Goal: Use online tool/utility: Use online tool/utility

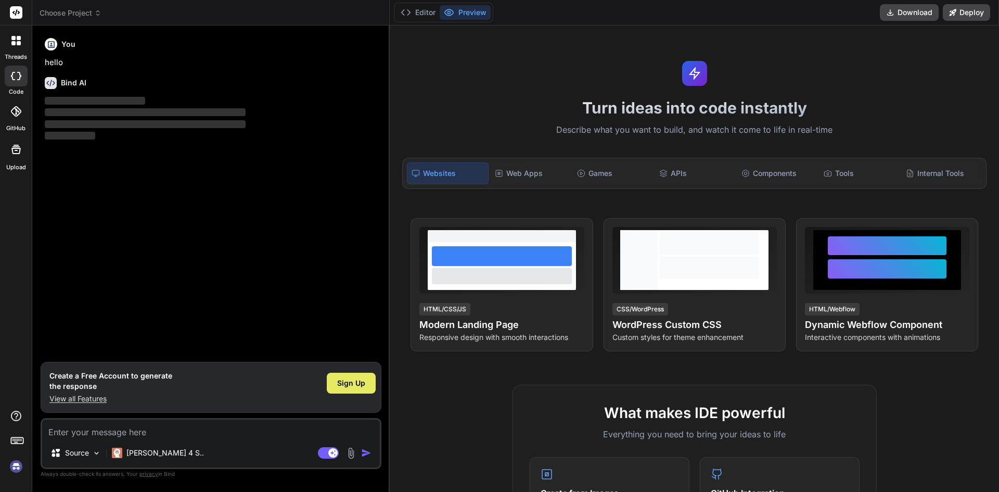
click at [356, 386] on span "Sign Up" at bounding box center [351, 383] width 28 height 10
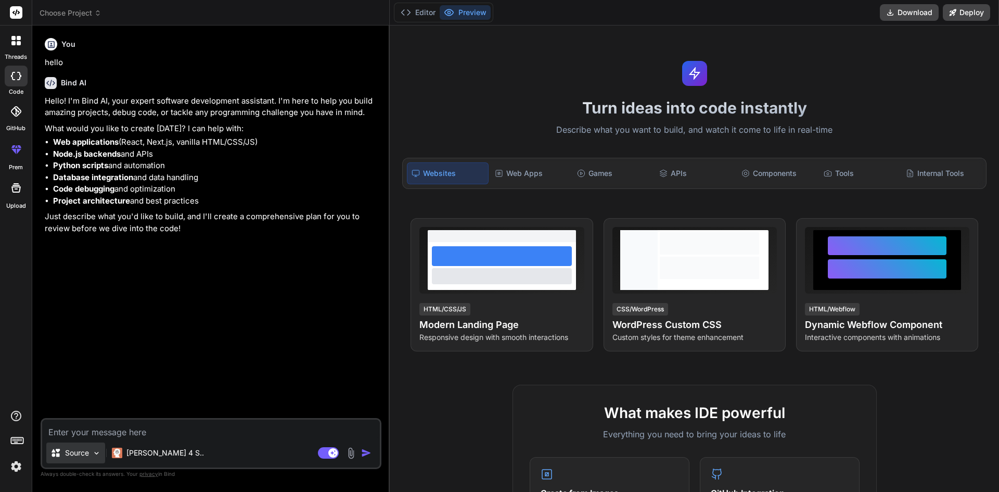
click at [84, 459] on div "Source" at bounding box center [75, 452] width 59 height 21
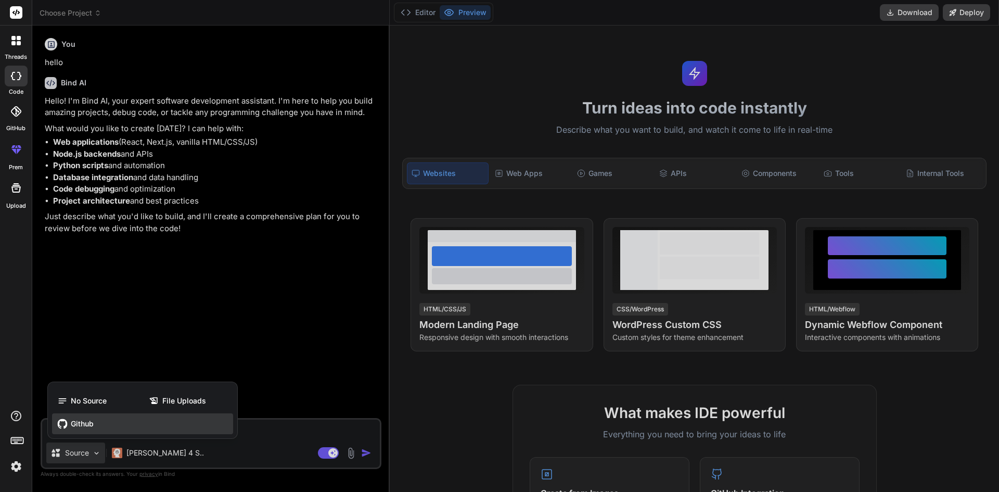
click at [136, 422] on div "Github" at bounding box center [142, 423] width 181 height 21
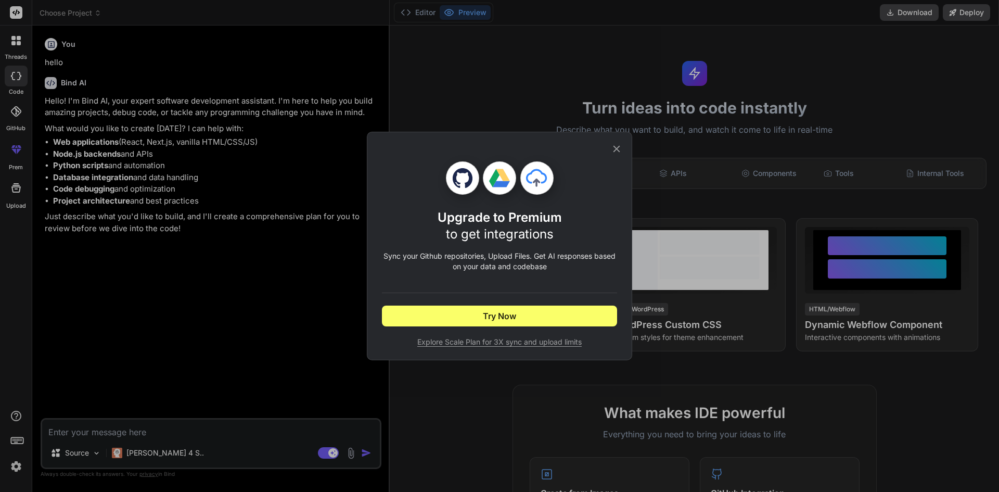
click at [619, 137] on div "Upgrade to Premium to get integrations Sync your Github repositories, Upload Fi…" at bounding box center [499, 246] width 265 height 228
click at [617, 145] on icon at bounding box center [616, 148] width 11 height 11
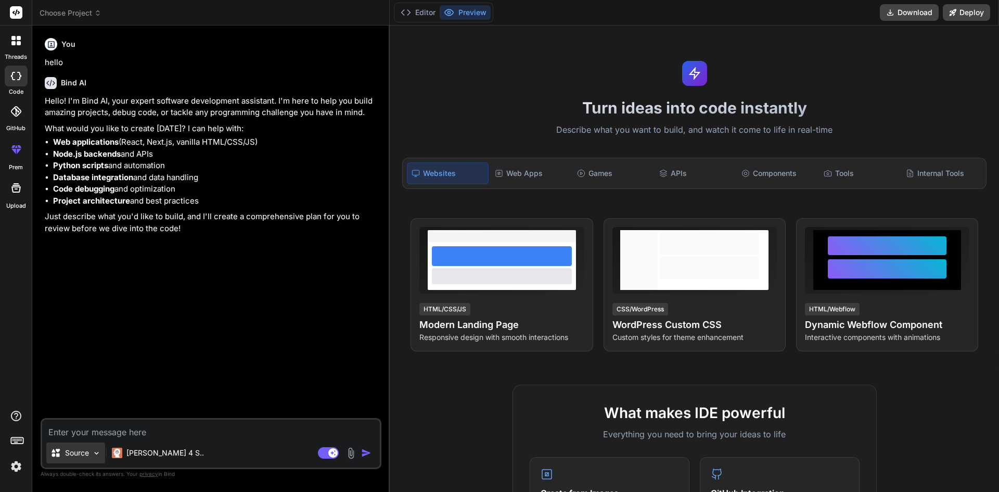
click at [88, 454] on p "Source" at bounding box center [77, 452] width 24 height 10
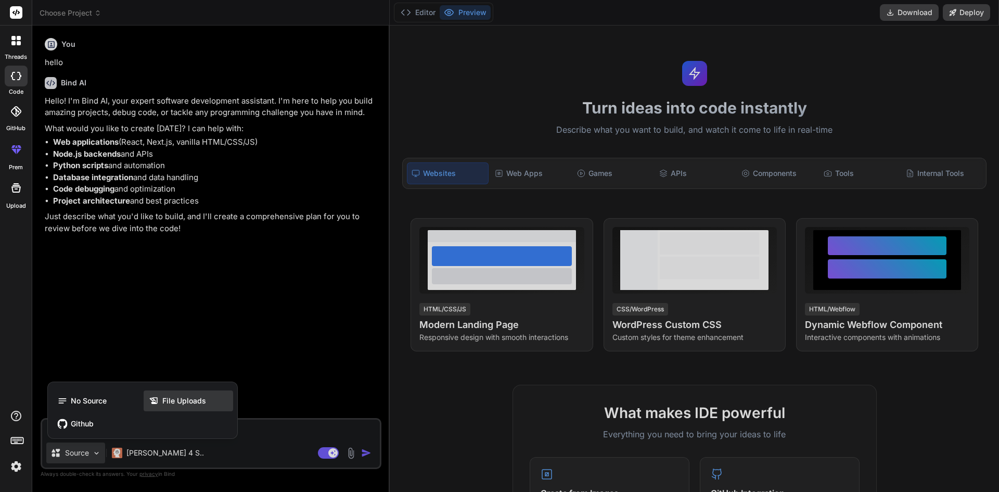
click at [163, 409] on div "File Uploads" at bounding box center [188, 400] width 89 height 21
type textarea "x"
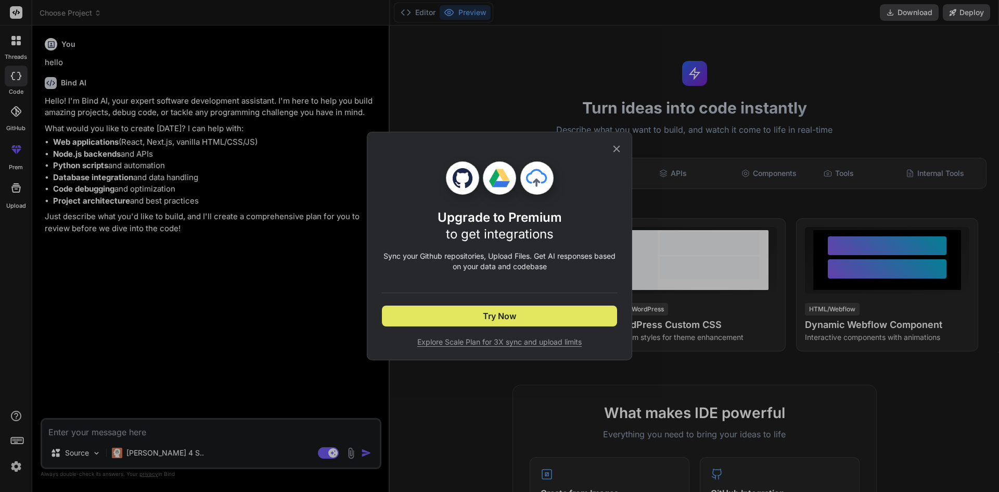
click at [468, 311] on button "Try Now" at bounding box center [499, 315] width 235 height 21
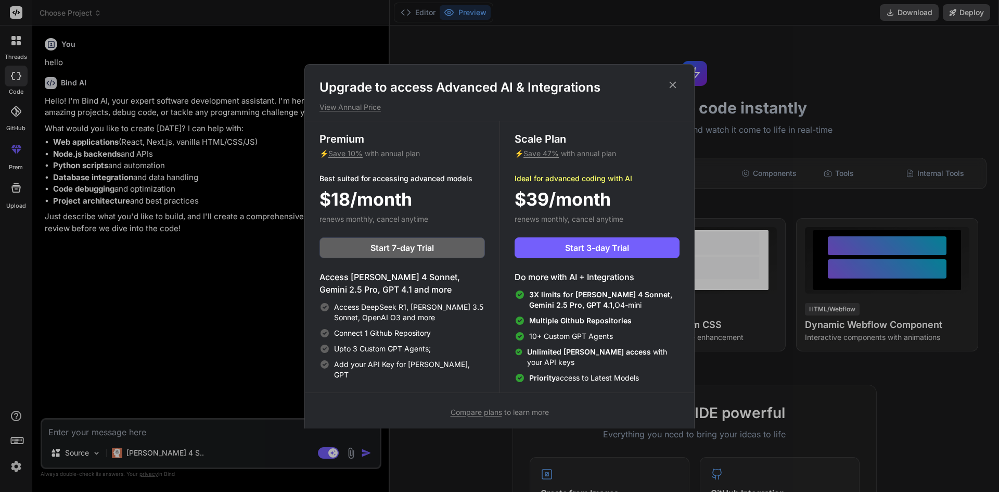
click at [681, 81] on div "Upgrade to access Advanced AI & Integrations View Annual Price" at bounding box center [499, 95] width 389 height 33
click at [678, 82] on icon at bounding box center [672, 84] width 11 height 11
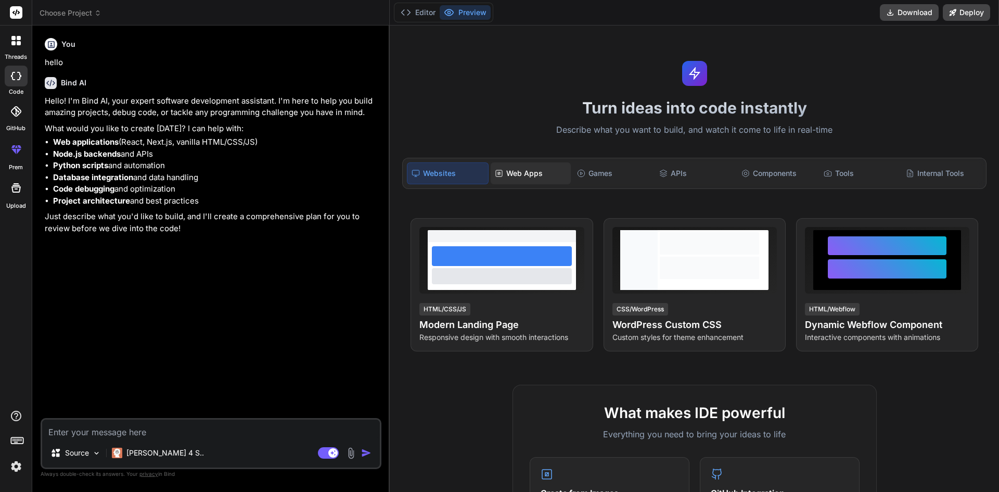
click at [518, 165] on div "Web Apps" at bounding box center [531, 173] width 80 height 22
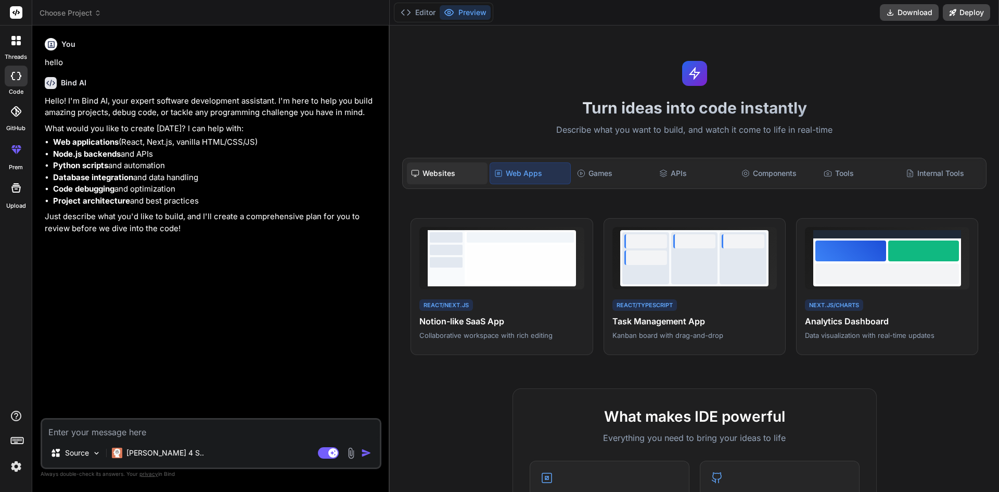
click at [455, 169] on div "Websites" at bounding box center [447, 173] width 80 height 22
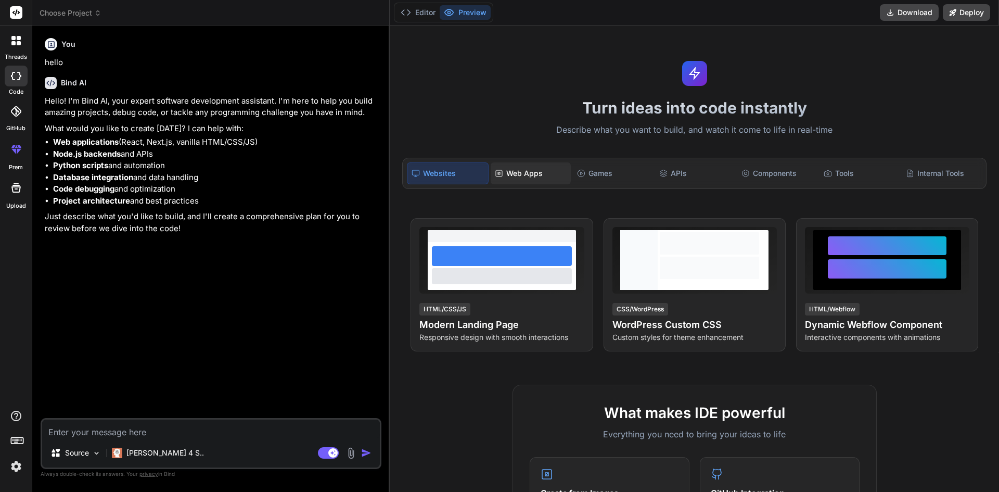
click at [521, 171] on div "Web Apps" at bounding box center [531, 173] width 80 height 22
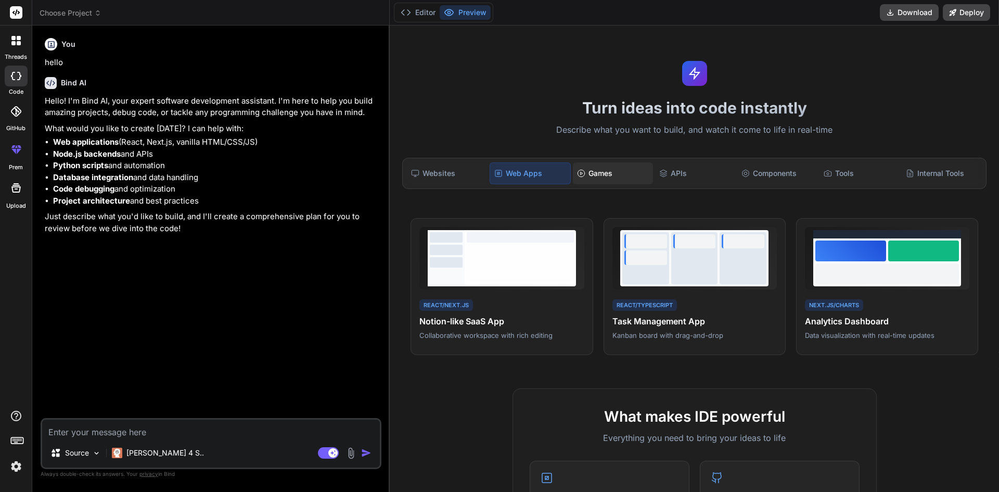
click at [643, 177] on div "Games" at bounding box center [613, 173] width 80 height 22
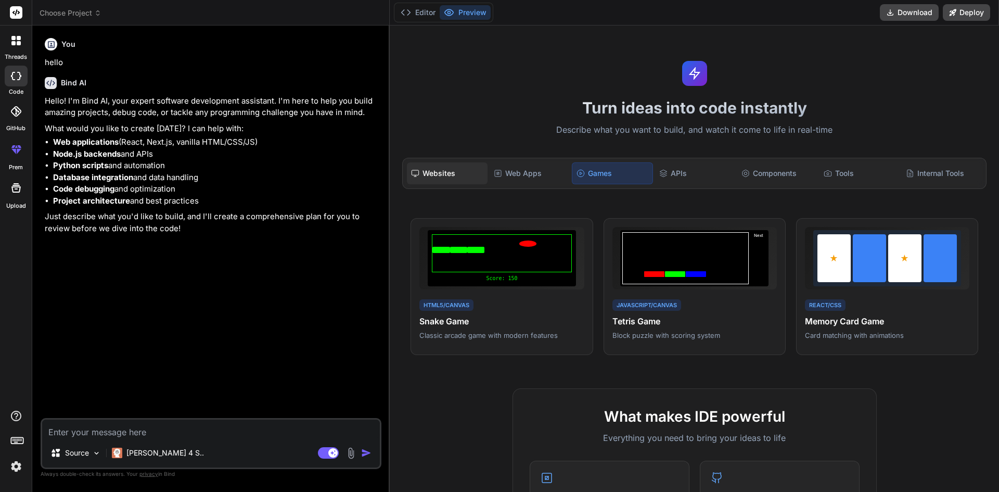
click at [471, 171] on div "Websites" at bounding box center [447, 173] width 80 height 22
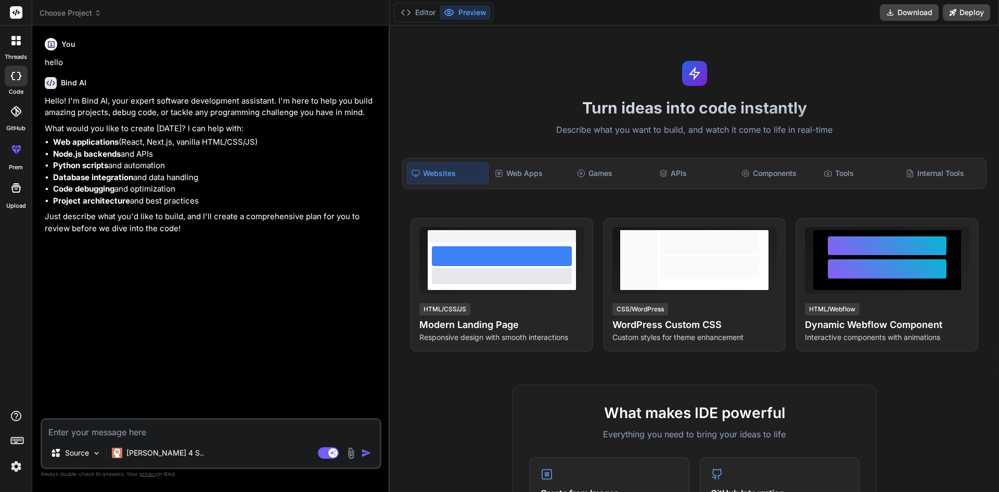
click at [226, 438] on textarea at bounding box center [211, 428] width 338 height 19
paste textarea "<!DOCTYPE html> <html lang="en"> <head> <meta charset="UTF-8"> <meta name="view…"
type textarea "<!DOCTYPE html> <html lang="en"> <head> <meta charset="UTF-8"> <meta name="view…"
type textarea "x"
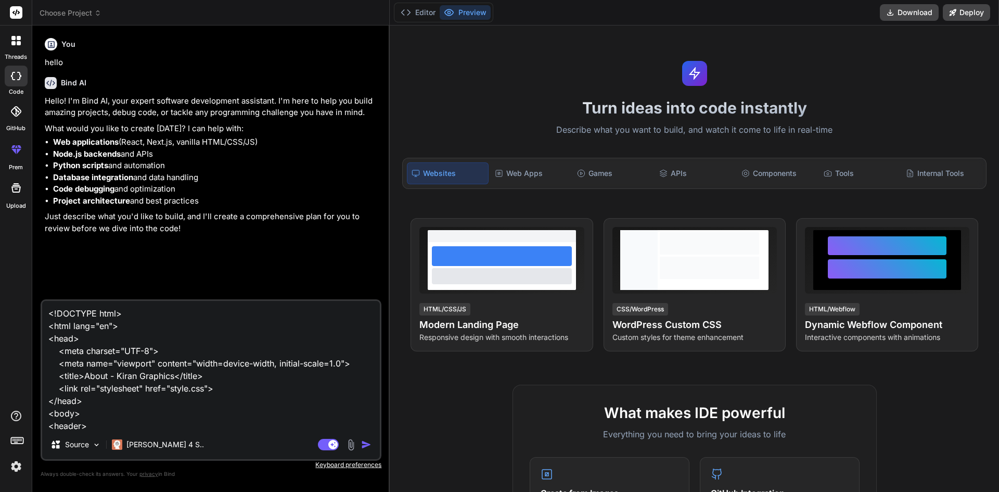
scroll to position [313, 0]
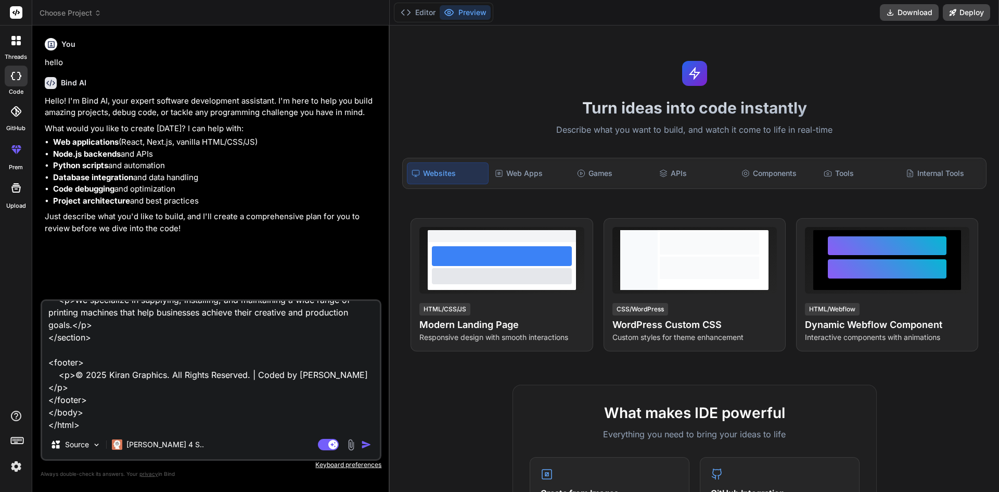
type textarea "<!DOCTYPE html> <html lang="en"> <head> <meta charset="UTF-8"> <meta name="view…"
type textarea "x"
type textarea "<!DOCTYPE html> <html lang="en"> <head> <meta charset="UTF-8"> <meta name="view…"
type textarea "x"
type textarea "<!DOCTYPE html> <html lang="en"> <head> <meta charset="UTF-8"> <meta name="view…"
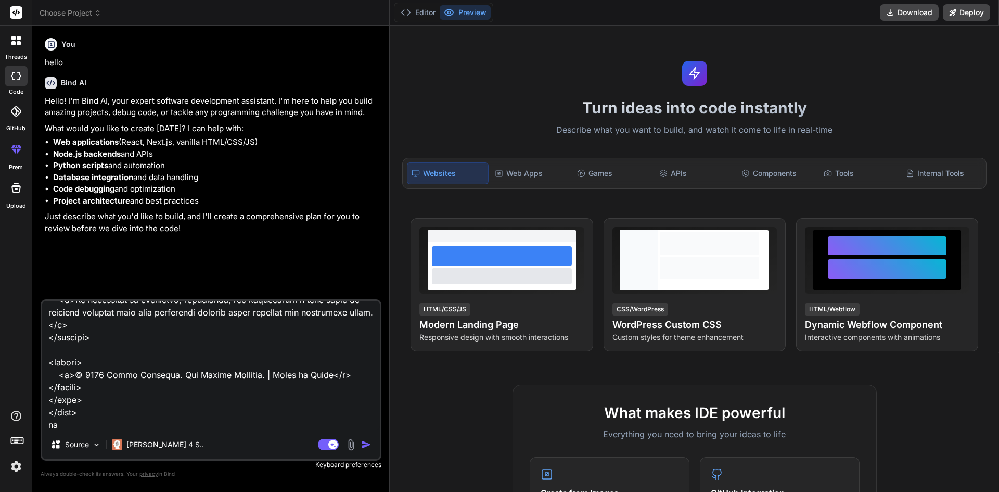
type textarea "x"
type textarea "<!DOCTYPE html> <html lang="en"> <head> <meta charset="UTF-8"> <meta name="view…"
type textarea "x"
type textarea "<!DOCTYPE html> <html lang="en"> <head> <meta charset="UTF-8"> <meta name="view…"
type textarea "x"
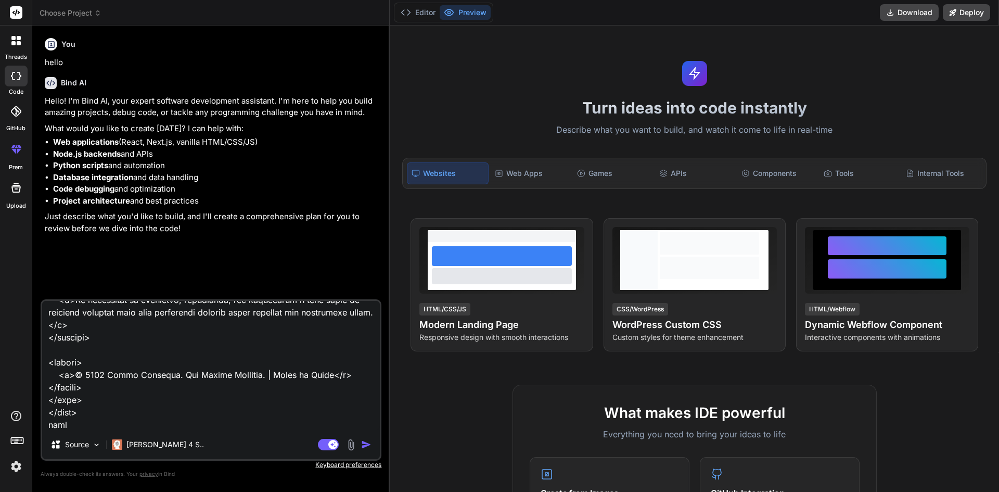
type textarea "<!DOCTYPE html> <html lang="en"> <head> <meta charset="UTF-8"> <meta name="view…"
type textarea "x"
type textarea "<!DOCTYPE html> <html lang="en"> <head> <meta charset="UTF-8"> <meta name="view…"
type textarea "x"
type textarea "<!DOCTYPE html> <html lang="en"> <head> <meta charset="UTF-8"> <meta name="view…"
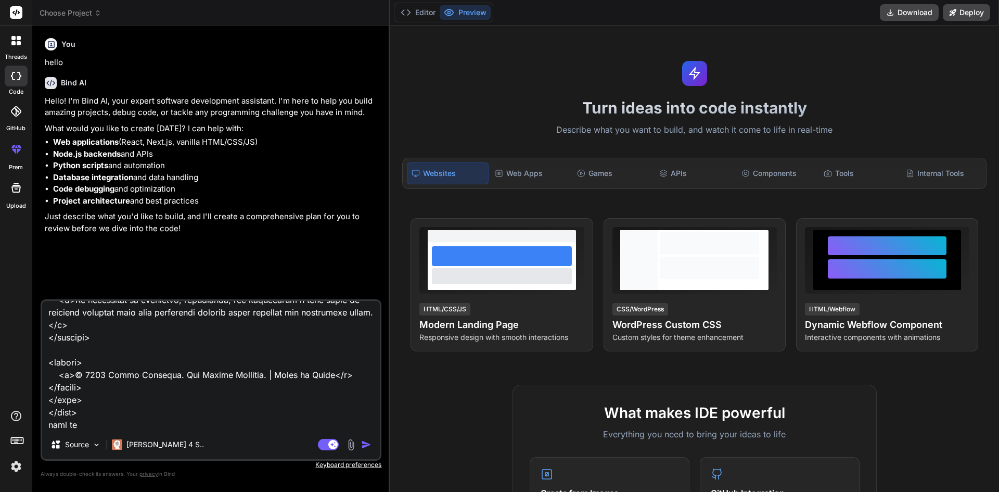
type textarea "x"
type textarea "<!DOCTYPE html> <html lang="en"> <head> <meta charset="UTF-8"> <meta name="view…"
type textarea "x"
type textarea "<!DOCTYPE html> <html lang="en"> <head> <meta charset="UTF-8"> <meta name="view…"
type textarea "x"
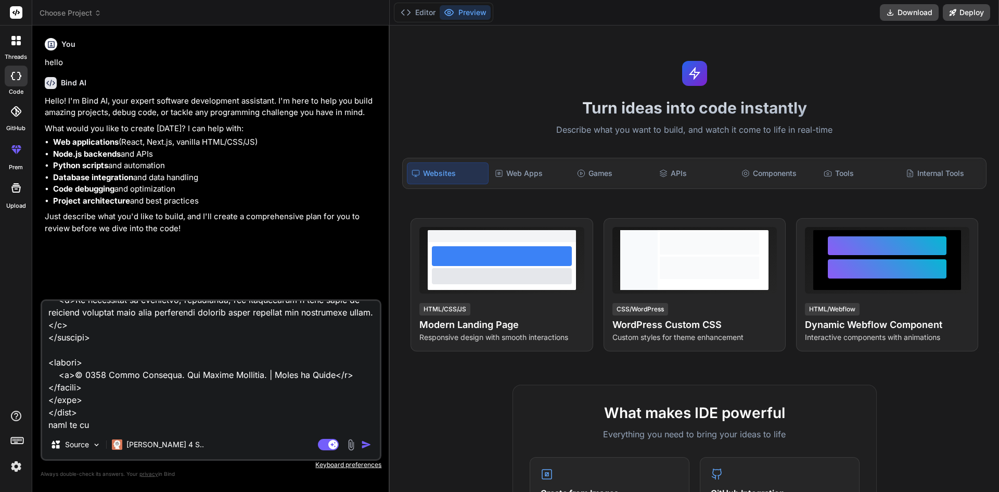
type textarea "<!DOCTYPE html> <html lang="en"> <head> <meta charset="UTF-8"> <meta name="view…"
type textarea "x"
type textarea "<!DOCTYPE html> <html lang="en"> <head> <meta charset="UTF-8"> <meta name="view…"
type textarea "x"
type textarea "<!DOCTYPE html> <html lang="en"> <head> <meta charset="UTF-8"> <meta name="view…"
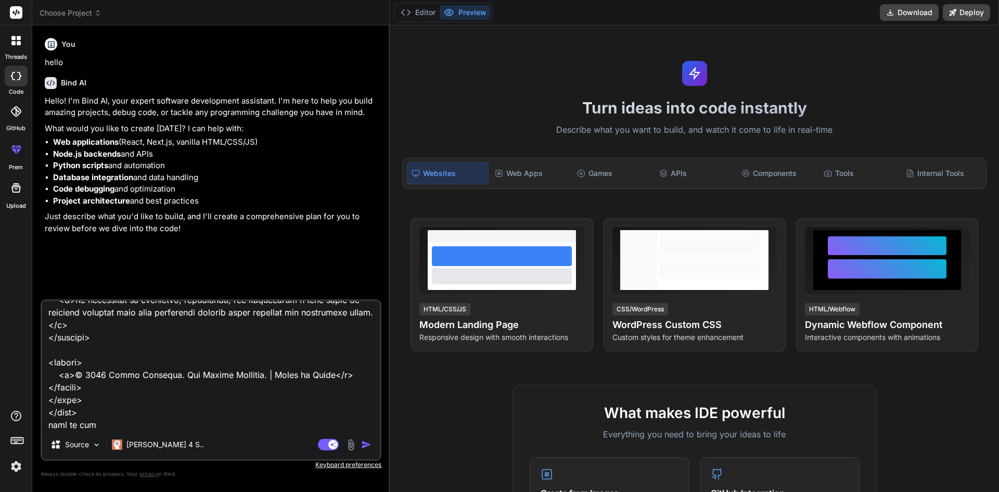
type textarea "x"
type textarea "<!DOCTYPE html> <html lang="en"> <head> <meta charset="UTF-8"> <meta name="view…"
type textarea "x"
type textarea "<!DOCTYPE html> <html lang="en"> <head> <meta charset="UTF-8"> <meta name="view…"
type textarea "x"
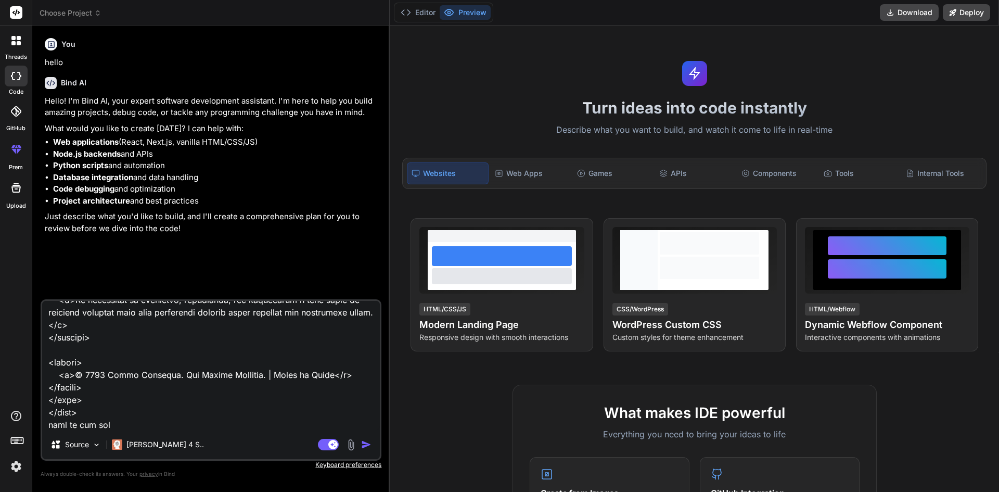
type textarea "<!DOCTYPE html> <html lang="en"> <head> <meta charset="UTF-8"> <meta name="view…"
type textarea "x"
type textarea "<!DOCTYPE html> <html lang="en"> <head> <meta charset="UTF-8"> <meta name="view…"
type textarea "x"
type textarea "<!DOCTYPE html> <html lang="en"> <head> <meta charset="UTF-8"> <meta name="view…"
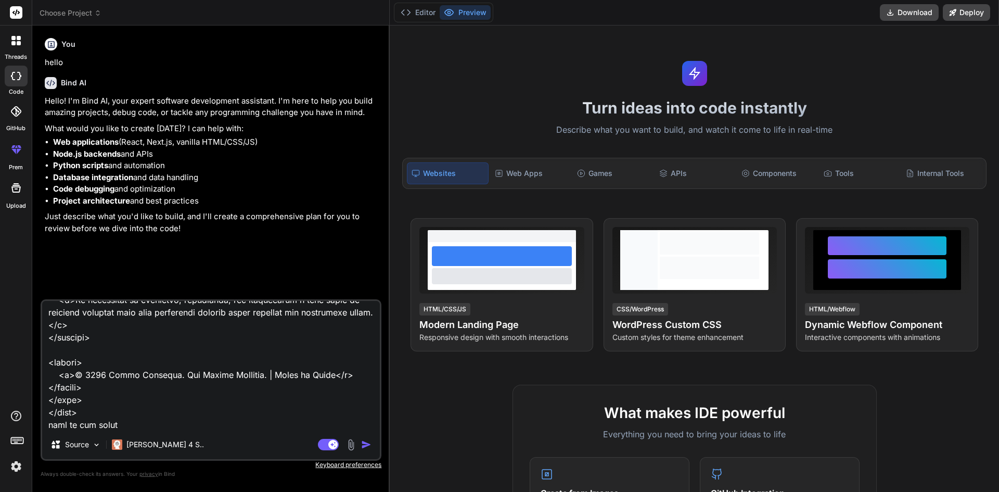
type textarea "x"
type textarea "<!DOCTYPE html> <html lang="en"> <head> <meta charset="UTF-8"> <meta name="view…"
type textarea "x"
type textarea "<!DOCTYPE html> <html lang="en"> <head> <meta charset="UTF-8"> <meta name="view…"
type textarea "x"
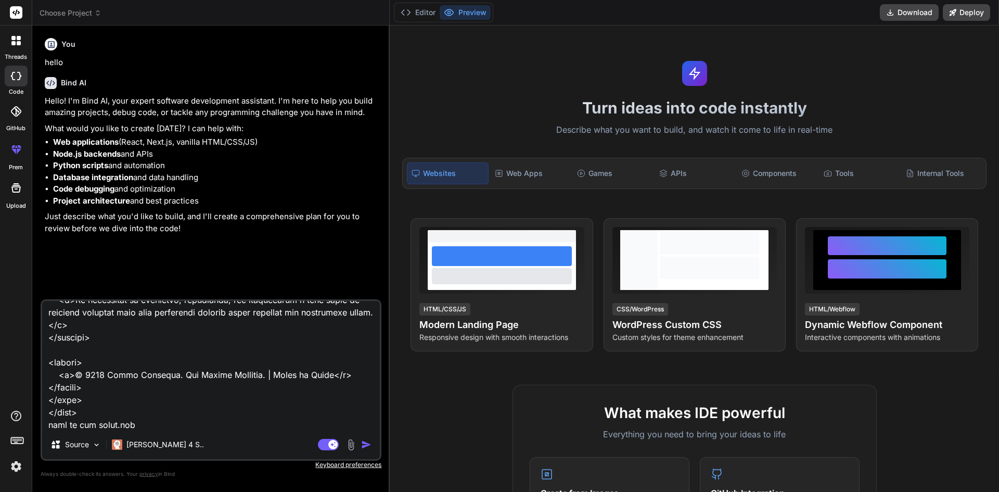
type textarea "<!DOCTYPE html> <html lang="en"> <head> <meta charset="UTF-8"> <meta name="view…"
type textarea "x"
type textarea "<!DOCTYPE html> <html lang="en"> <head> <meta charset="UTF-8"> <meta name="view…"
type textarea "x"
type textarea "<!DOCTYPE html> <html lang="en"> <head> <meta charset="UTF-8"> <meta name="view…"
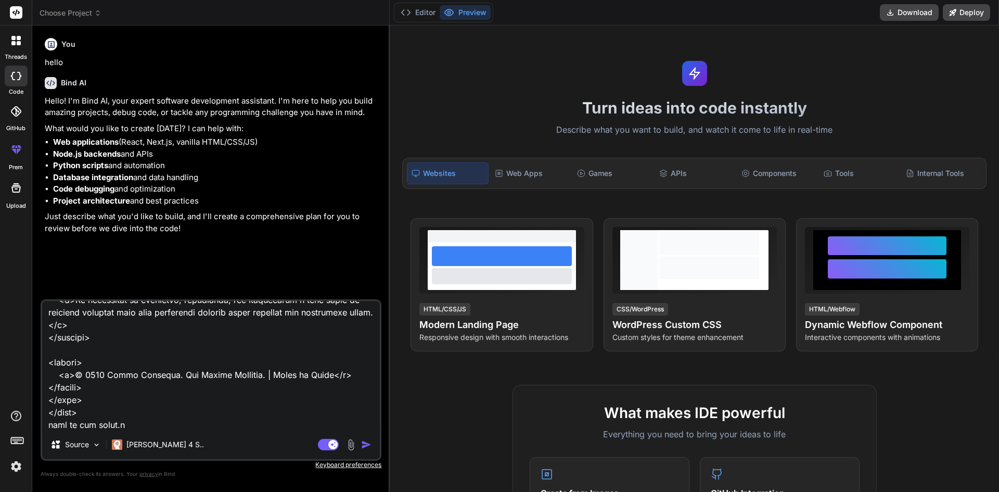
type textarea "x"
type textarea "<!DOCTYPE html> <html lang="en"> <head> <meta charset="UTF-8"> <meta name="view…"
type textarea "x"
type textarea "<!DOCTYPE html> <html lang="en"> <head> <meta charset="UTF-8"> <meta name="view…"
type textarea "x"
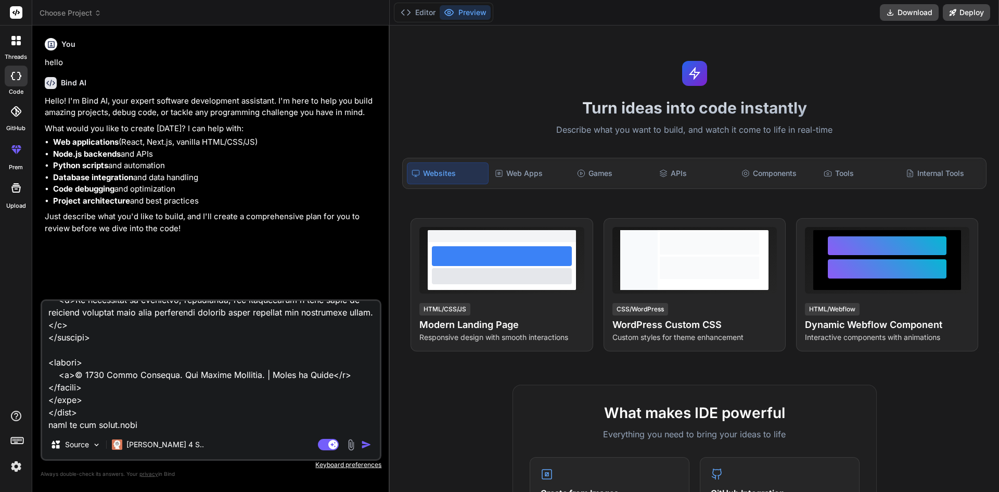
type textarea "<!DOCTYPE html> <html lang="en"> <head> <meta charset="UTF-8"> <meta name="view…"
type textarea "x"
type textarea "<!DOCTYPE html> <html lang="en"> <head> <meta charset="UTF-8"> <meta name="view…"
click at [269, 429] on textarea at bounding box center [211, 365] width 338 height 129
type textarea "x"
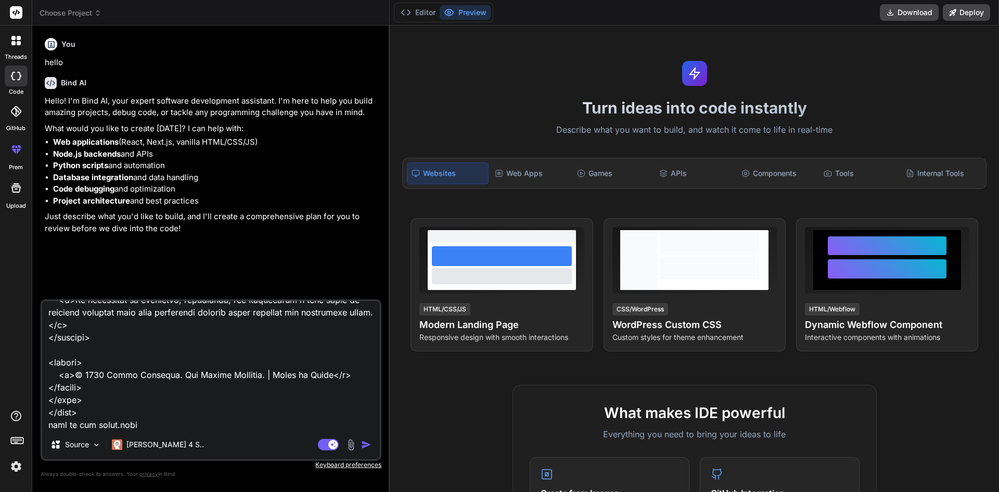
type textarea "<!DOCTYPE html> <html lang="en"> <head> <meta charset="UTF-8"> <meta name="view…"
click at [186, 428] on textarea at bounding box center [211, 365] width 338 height 129
type textarea "x"
type textarea "<!DOCTYPE html> <html lang="en"> <head> <meta charset="UTF-8"> <meta name="view…"
type textarea "x"
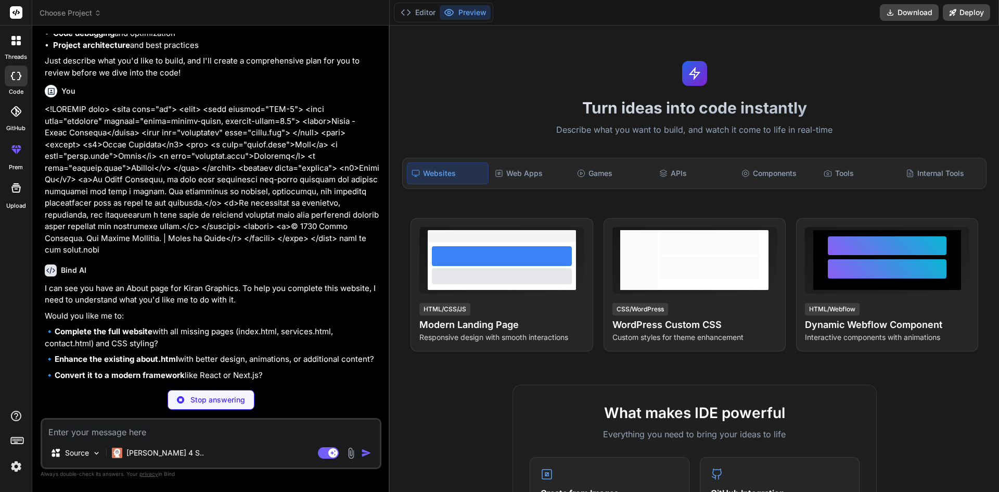
scroll to position [164, 0]
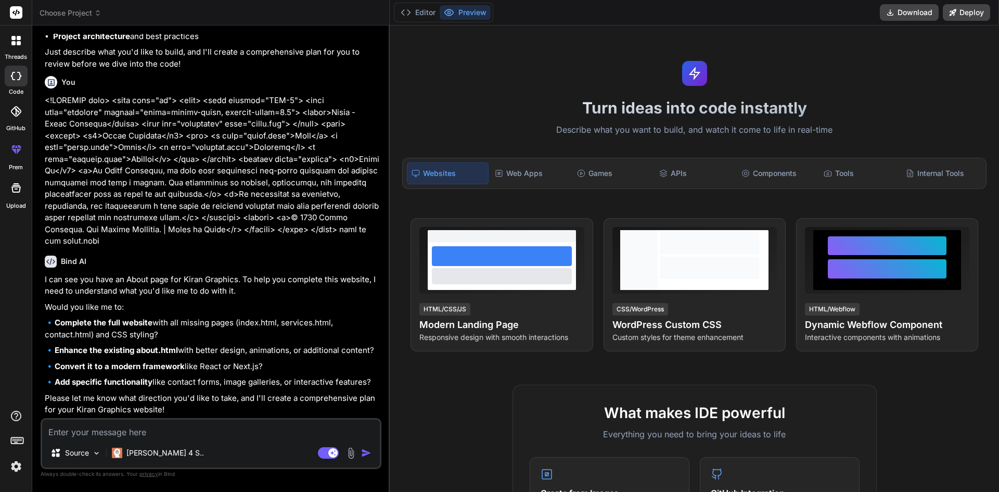
type textarea "x"
click at [216, 434] on textarea at bounding box center [211, 428] width 338 height 19
paste textarea "<!DOCTYPE html> <html lang="en"> <head> <meta charset="UTF-8"> <meta name="view…"
type textarea "<!DOCTYPE html> <html lang="en"> <head> <meta charset="UTF-8"> <meta name="view…"
type textarea "x"
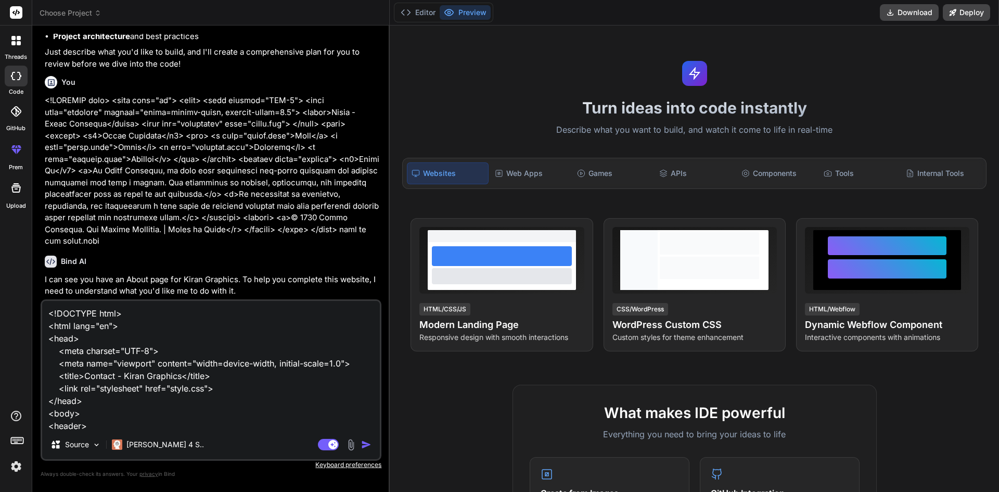
scroll to position [288, 0]
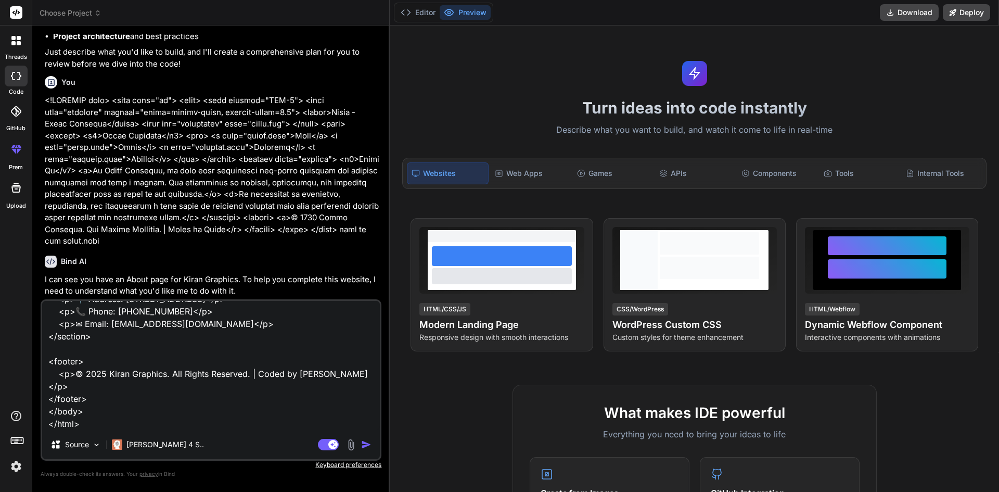
type textarea "<!DOCTYPE html> <html lang="en"> <head> <meta charset="UTF-8"> <meta name="view…"
click at [367, 441] on img "button" at bounding box center [366, 444] width 10 height 10
type textarea "x"
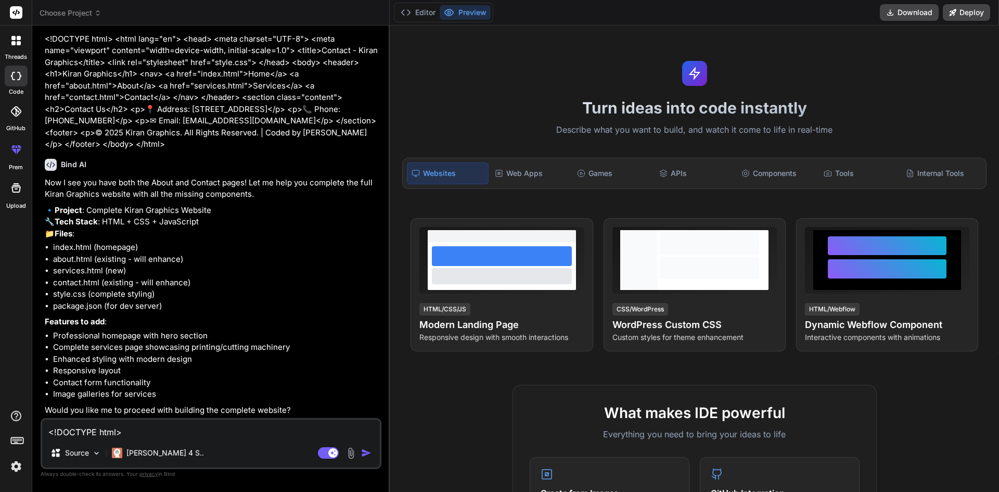
scroll to position [595, 0]
type textarea "x"
click at [216, 428] on textarea "<!DOCTYPE html> <html lang="en"> <head> <meta charset="UTF-8"> <meta name="view…" at bounding box center [211, 428] width 338 height 19
click at [250, 430] on textarea at bounding box center [211, 428] width 338 height 19
click at [254, 431] on textarea at bounding box center [211, 428] width 338 height 19
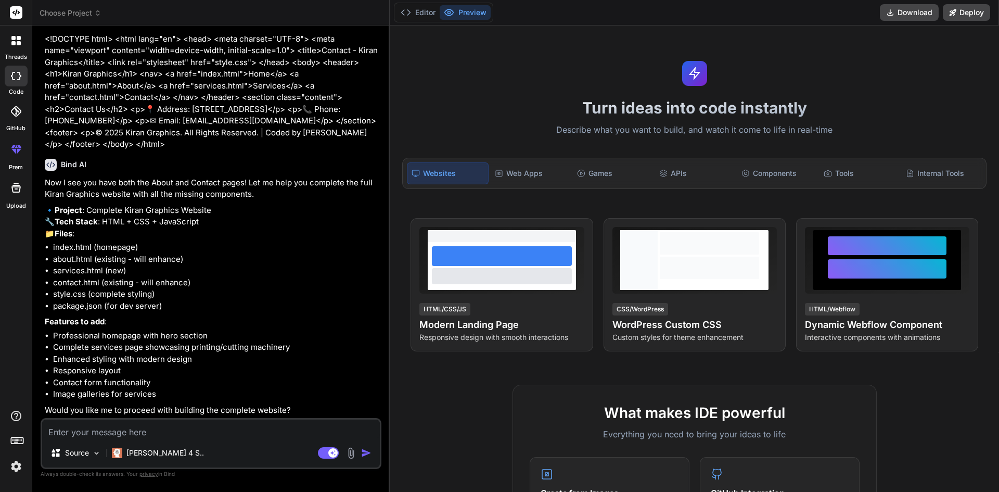
click at [189, 428] on textarea at bounding box center [211, 428] width 338 height 19
click at [236, 428] on textarea at bounding box center [211, 428] width 338 height 19
type textarea "gf"
type textarea "x"
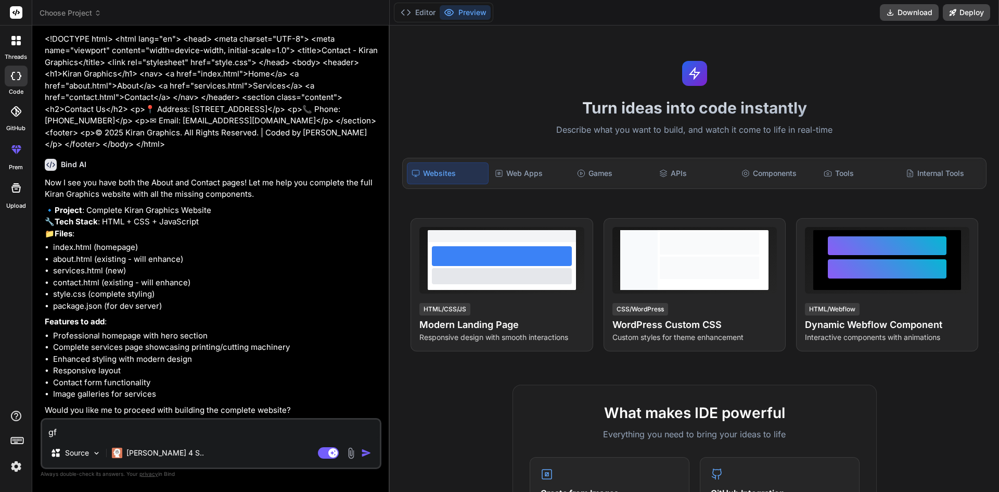
type textarea "g"
type textarea "x"
paste textarea "c"
type textarea "cv"
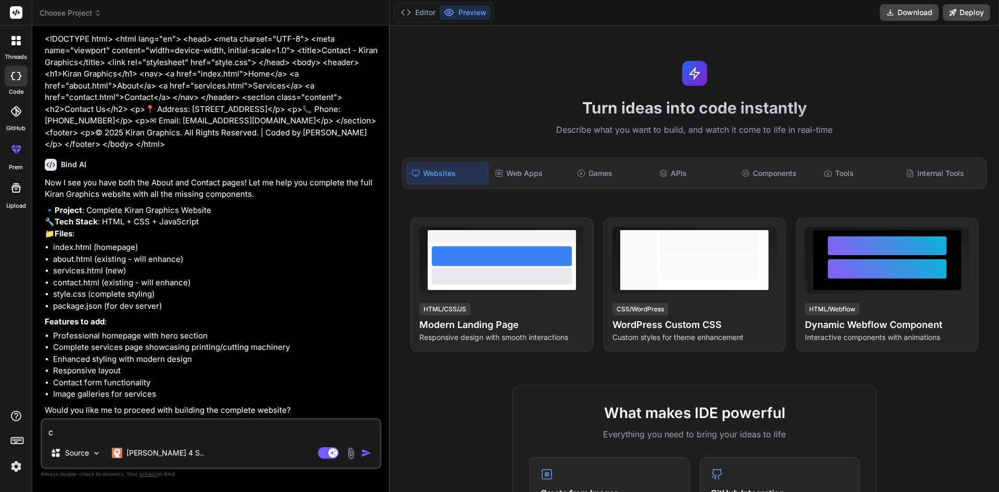
type textarea "x"
drag, startPoint x: 172, startPoint y: 436, endPoint x: 27, endPoint y: 428, distance: 145.3
click at [27, 428] on div "threads code GitHub prem Upload Choose Project Created with Pixso. Bind AI Web …" at bounding box center [499, 246] width 999 height 492
paste textarea "<!DOCTYPE html> <html lang="en"> <head> <meta charset="UTF-8"> <meta name="view…"
type textarea "<!DOCTYPE html> <html lang="en"> <head> <meta charset="UTF-8"> <meta name="view…"
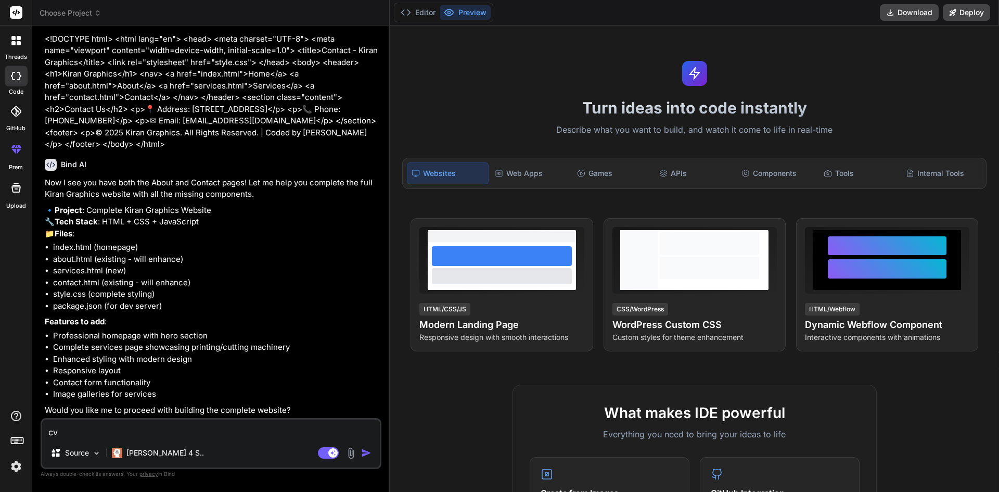
type textarea "x"
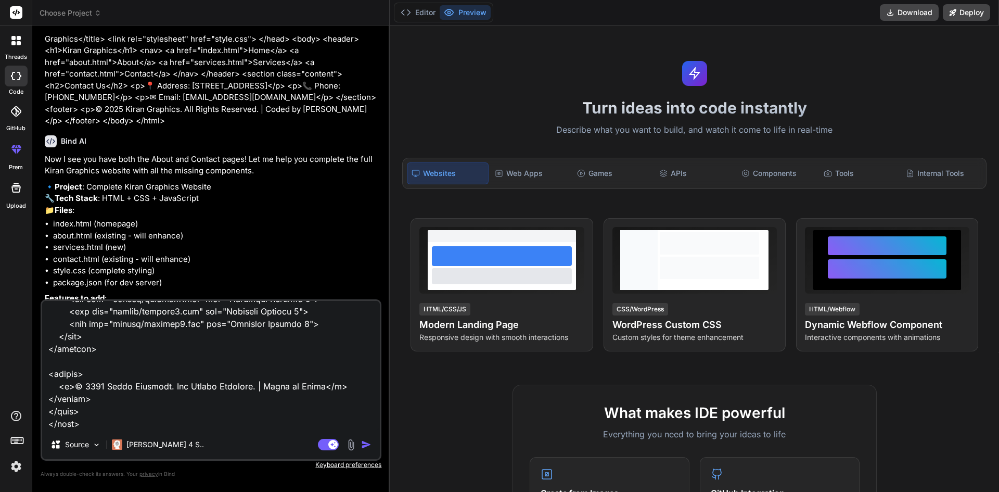
type textarea "<!DOCTYPE html> <html lang="en"> <head> <meta charset="UTF-8"> <meta name="view…"
click at [363, 444] on img "button" at bounding box center [366, 444] width 10 height 10
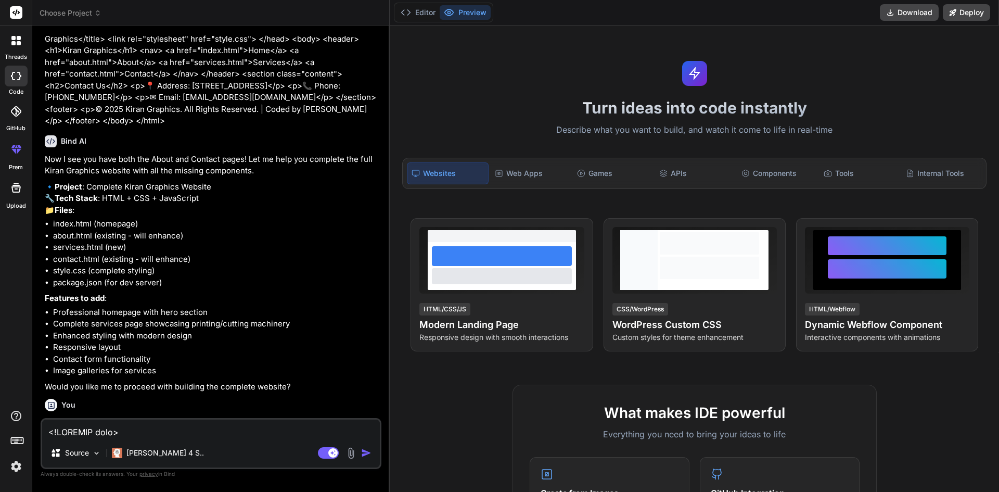
scroll to position [879, 0]
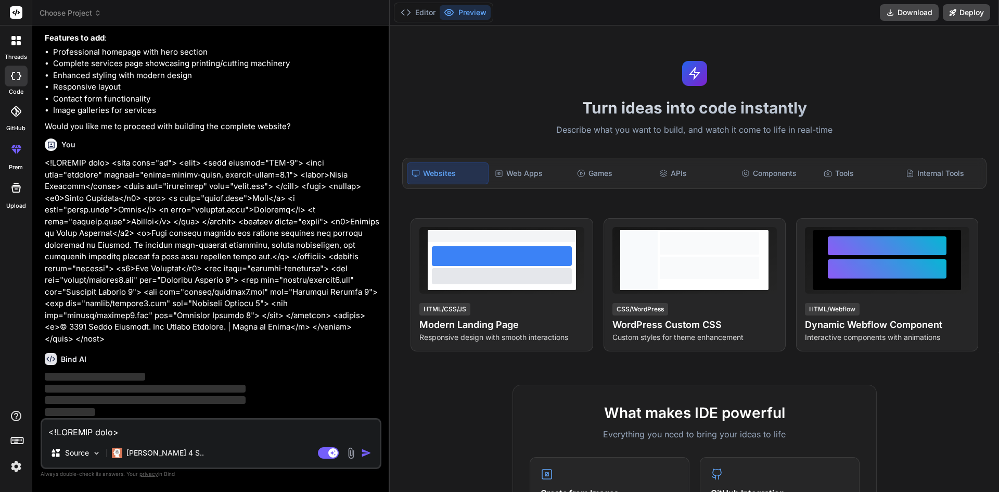
click at [201, 430] on textarea at bounding box center [211, 428] width 338 height 19
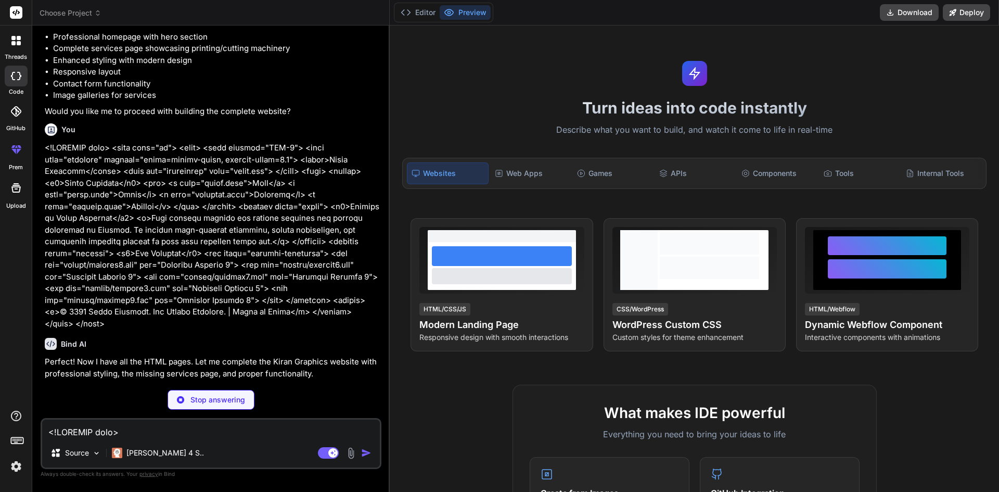
type textarea "x"
paste textarea "Services - Kiran Graphics</title> <link rel="stylesheet" href="style.css"> </he…"
type textarea "<!DOCTYPE html> <html lang="en"> <head> <meta charset="UTF-8"> <meta name="view…"
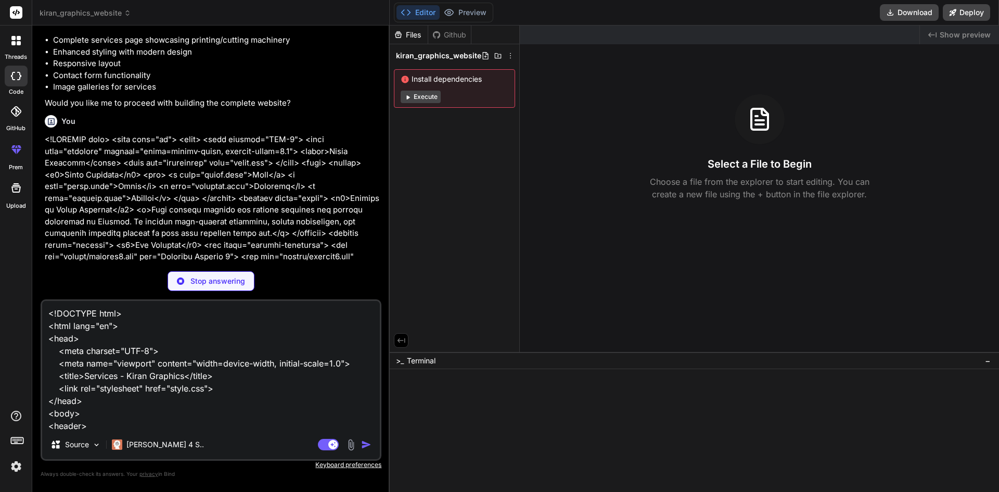
scroll to position [313, 0]
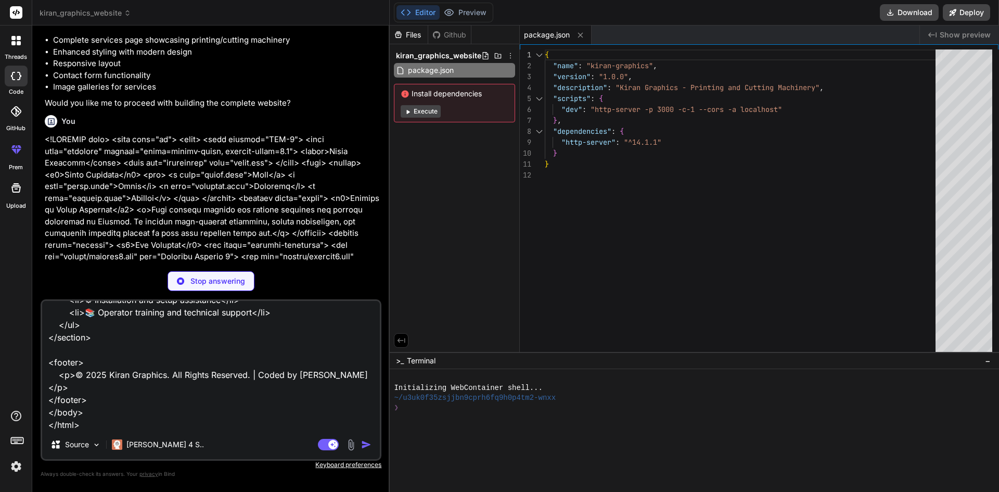
type textarea "x"
type textarea "<!DOCTYPE html> <html lang="en"> <head> <meta charset="UTF-8"> <meta name="view…"
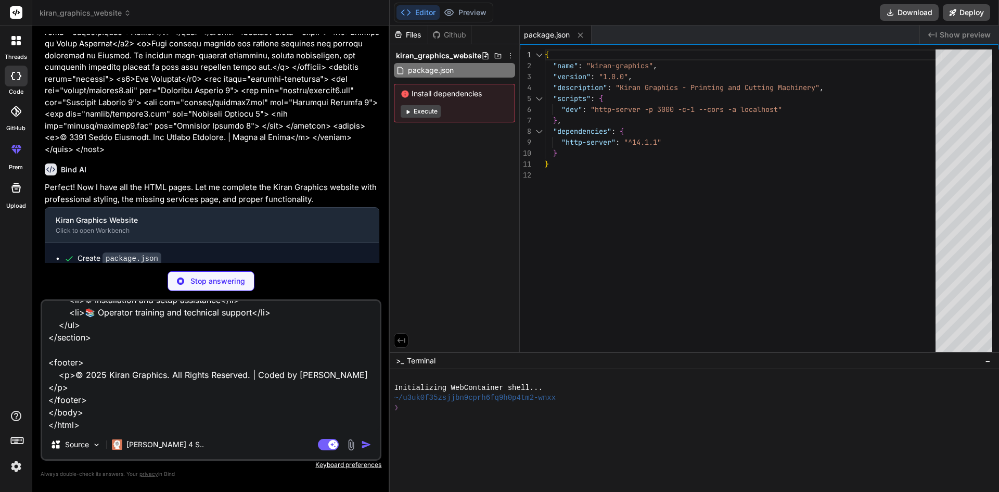
scroll to position [1096, 0]
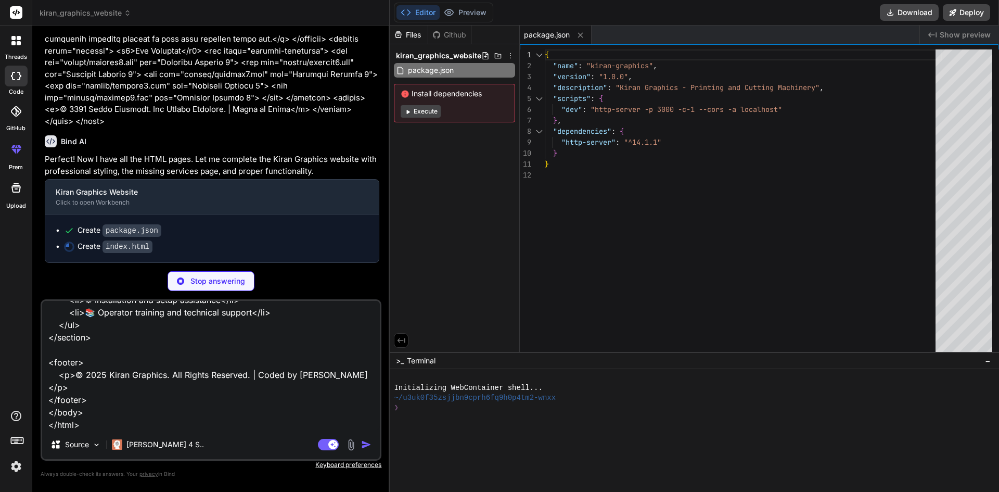
type textarea "x"
type textarea "</div> <div class="footer-bottom"> <p>© 2025 Kiran Graphics. All Rights Reserve…"
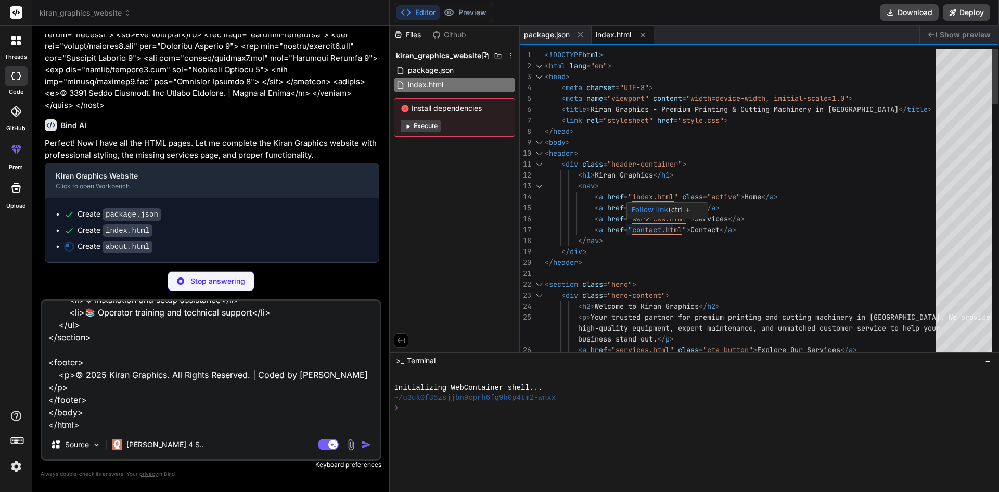
type textarea "x"
type textarea "</html>"
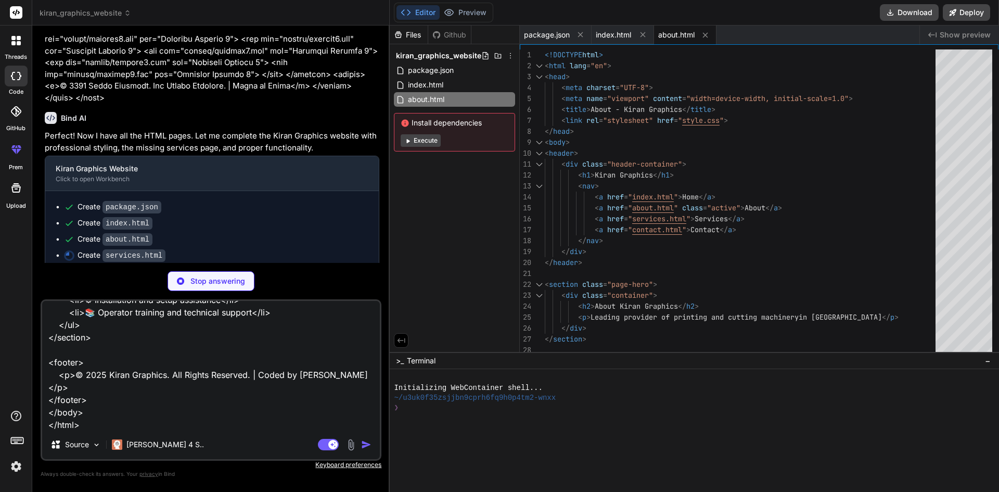
click at [238, 277] on p "Stop answering" at bounding box center [217, 281] width 55 height 10
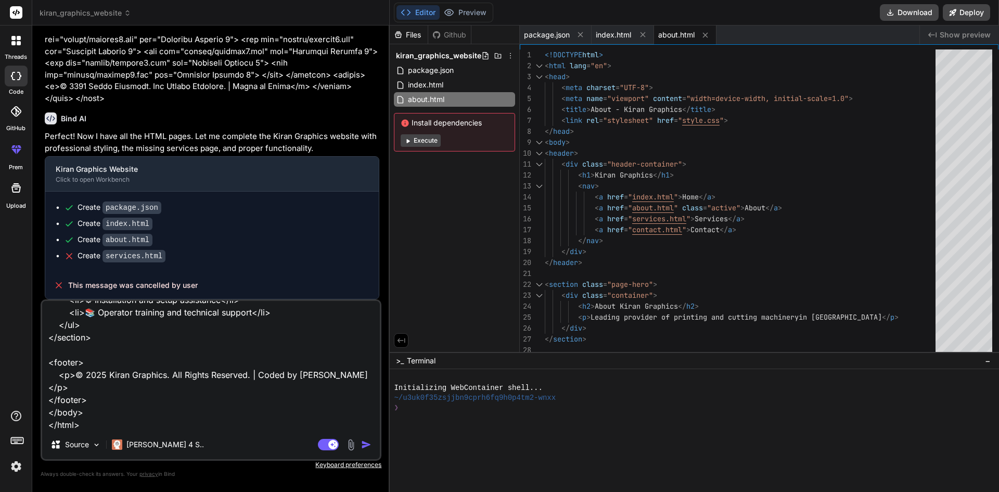
click at [364, 445] on img "button" at bounding box center [366, 444] width 10 height 10
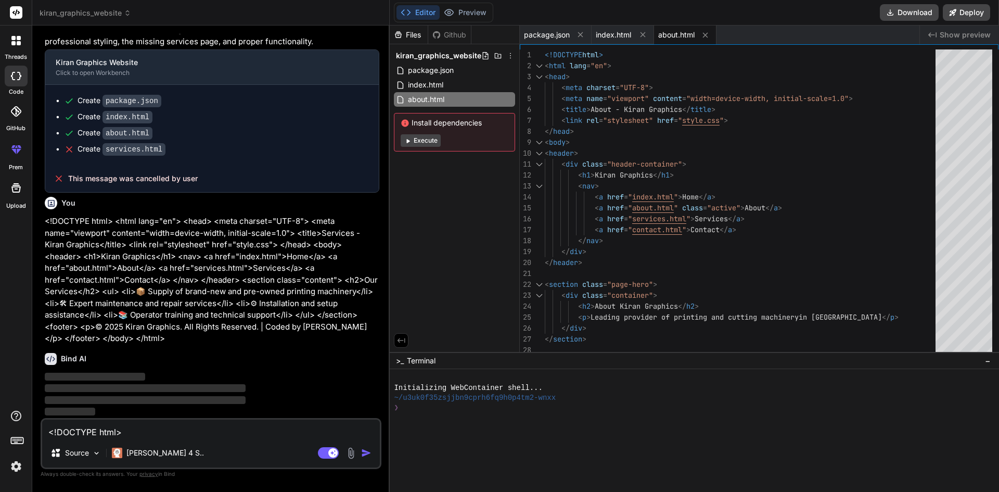
scroll to position [1226, 0]
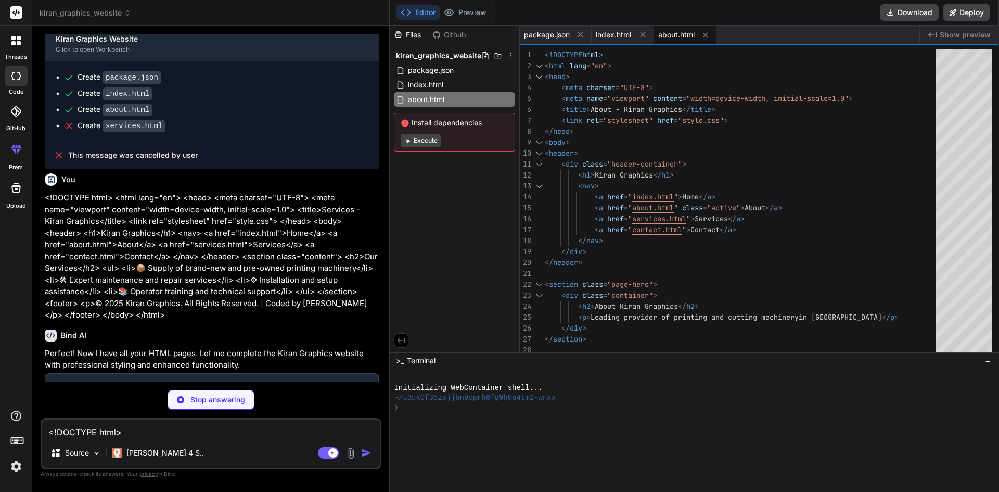
type textarea "x"
type textarea "}"
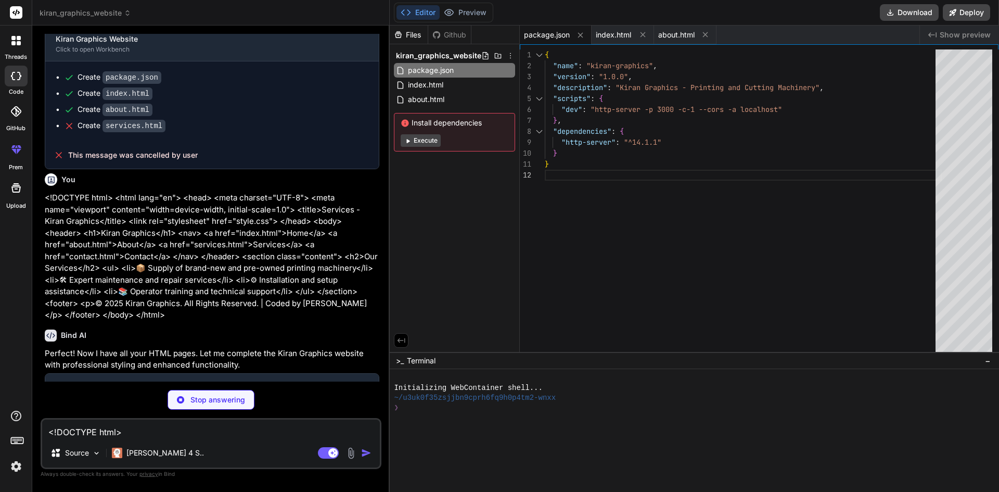
click at [211, 429] on textarea "<!DOCTYPE html> <html lang="en"> <head> <meta charset="UTF-8"> <meta name="view…" at bounding box center [211, 428] width 338 height 19
type textarea "x"
paste textarea "body { margin: 0; font-family: Arial, sans-serif; background-color: #f4f4f4; co…"
type textarea "body { margin: 0; font-family: Arial, sans-serif; background-color: #f4f4f4; co…"
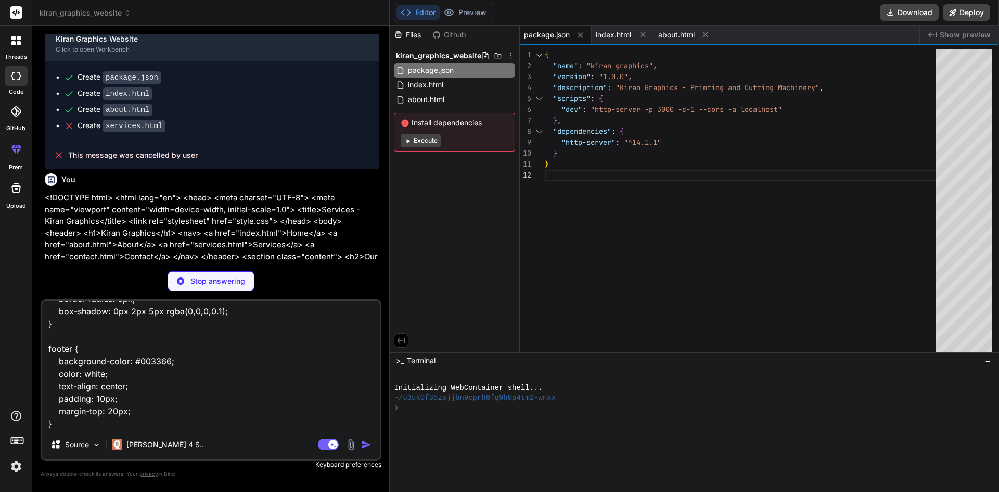
type textarea "x"
type textarea "body { margin: 0; font-family: Arial, sans-serif; background-color: #f4f4f4; co…"
click at [230, 283] on p "Stop answering" at bounding box center [217, 281] width 55 height 10
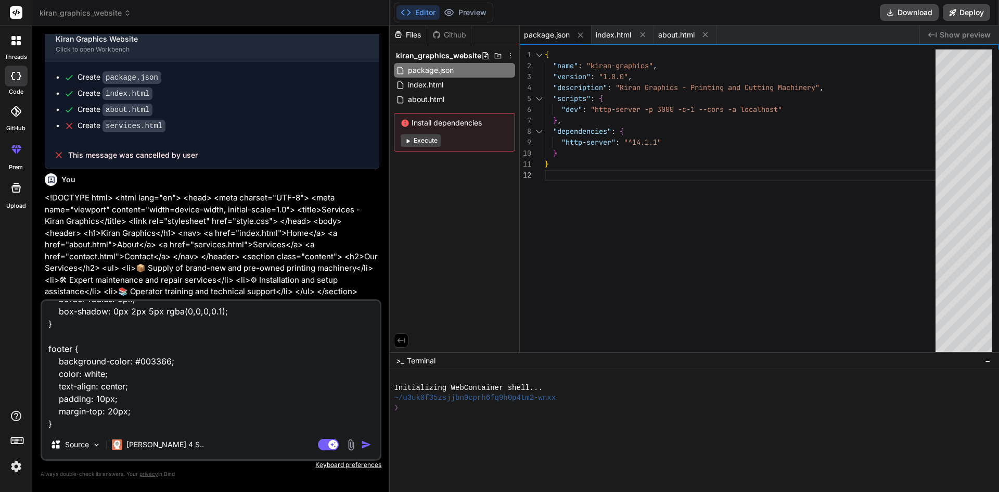
click at [92, 413] on textarea "body { margin: 0; font-family: Arial, sans-serif; background-color: #f4f4f4; co…" at bounding box center [211, 365] width 338 height 129
type textarea "x"
type textarea "body { margin: 0; font-family: Arial, sans-serif; background-color: #f4f4f4; co…"
type textarea "x"
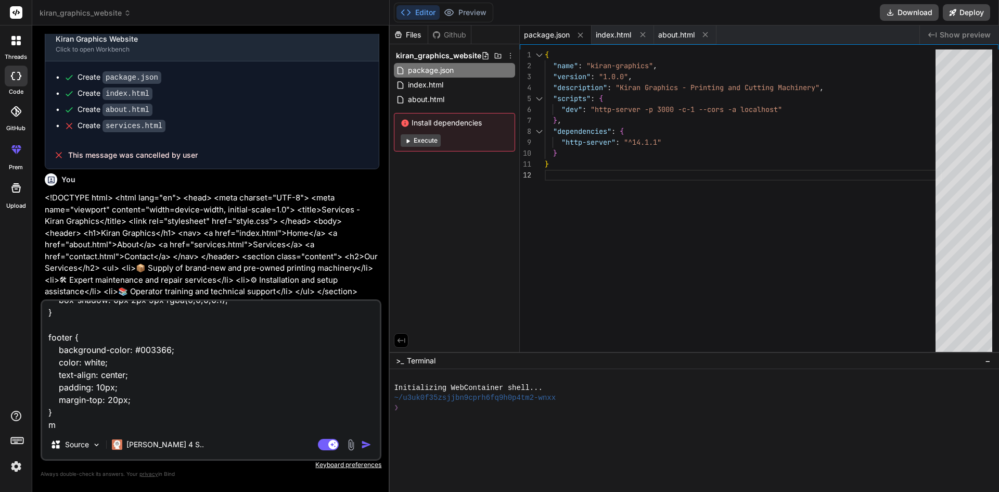
type textarea "body { margin: 0; font-family: Arial, sans-serif; background-color: #f4f4f4; co…"
type textarea "x"
type textarea "body { margin: 0; font-family: Arial, sans-serif; background-color: #f4f4f4; co…"
type textarea "x"
type textarea "body { margin: 0; font-family: Arial, sans-serif; background-color: #f4f4f4; co…"
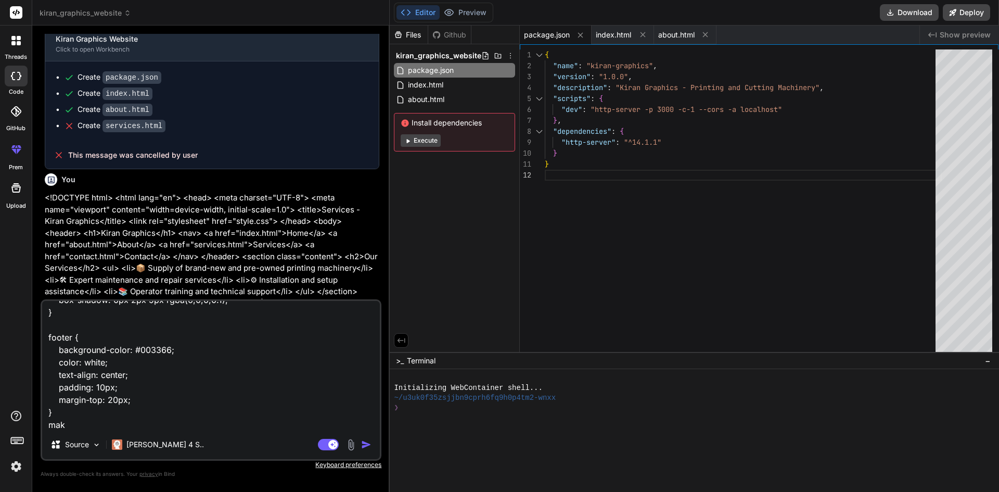
type textarea "x"
type textarea "body { margin: 0; font-family: Arial, sans-serif; background-color: #f4f4f4; co…"
type textarea "x"
type textarea "body { margin: 0; font-family: Arial, sans-serif; background-color: #f4f4f4; co…"
type textarea "x"
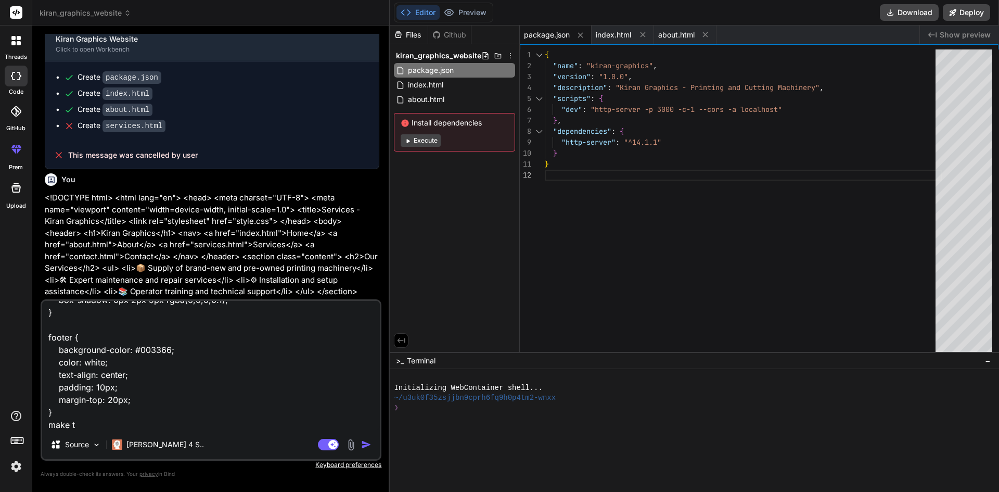
type textarea "body { margin: 0; font-family: Arial, sans-serif; background-color: #f4f4f4; co…"
type textarea "x"
type textarea "body { margin: 0; font-family: Arial, sans-serif; background-color: #f4f4f4; co…"
type textarea "x"
type textarea "body { margin: 0; font-family: Arial, sans-serif; background-color: #f4f4f4; co…"
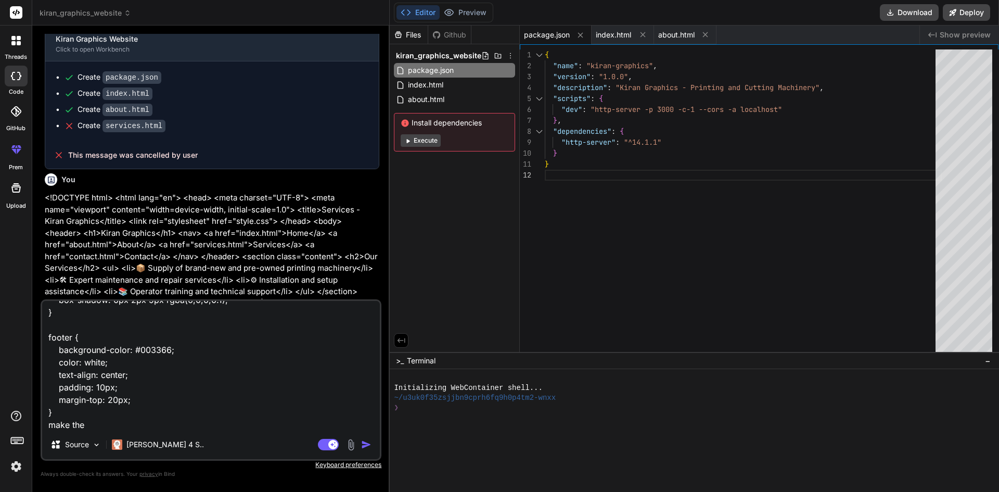
type textarea "x"
type textarea "body { margin: 0; font-family: Arial, sans-serif; background-color: #f4f4f4; co…"
type textarea "x"
type textarea "body { margin: 0; font-family: Arial, sans-serif; background-color: #f4f4f4; co…"
type textarea "x"
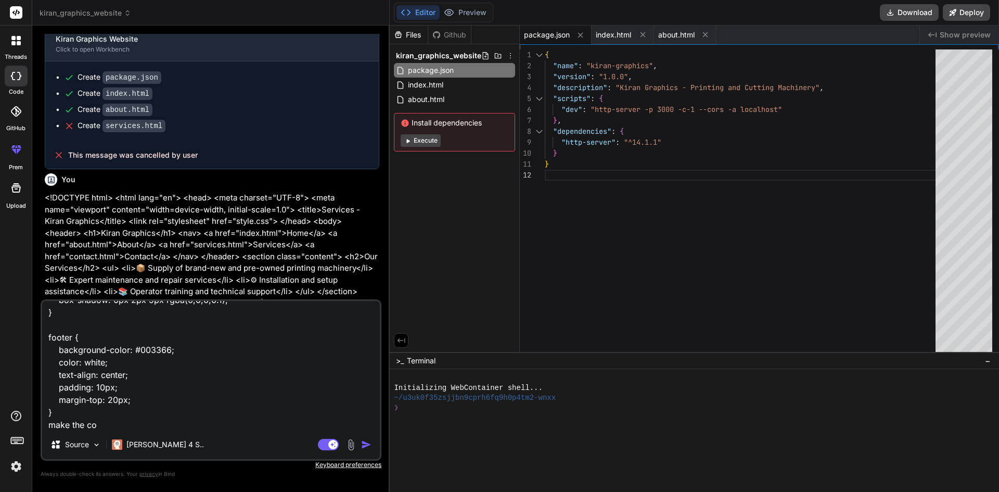
type textarea "body { margin: 0; font-family: Arial, sans-serif; background-color: #f4f4f4; co…"
type textarea "x"
type textarea "body { margin: 0; font-family: Arial, sans-serif; background-color: #f4f4f4; co…"
type textarea "x"
type textarea "body { margin: 0; font-family: Arial, sans-serif; background-color: #f4f4f4; co…"
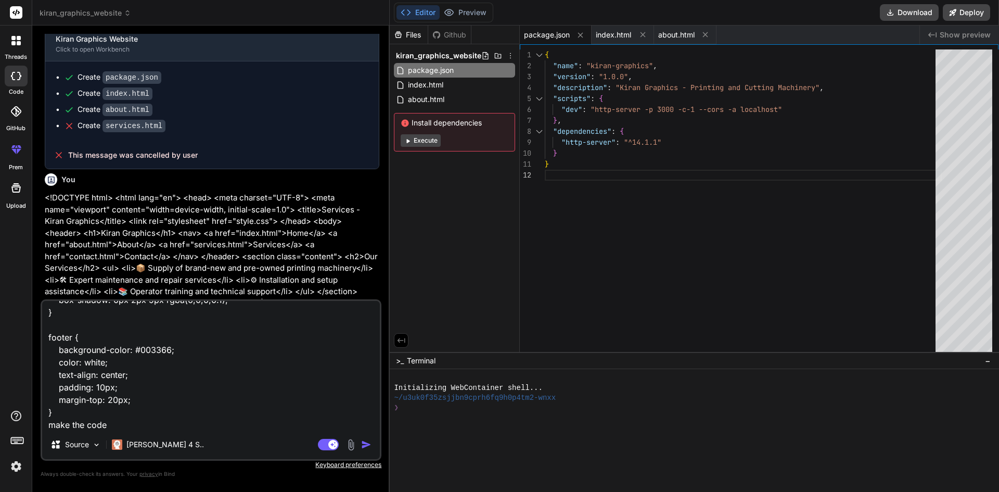
type textarea "x"
type textarea "body { margin: 0; font-family: Arial, sans-serif; background-color: #f4f4f4; co…"
type textarea "x"
type textarea "body { margin: 0; font-family: Arial, sans-serif; background-color: #f4f4f4; co…"
type textarea "x"
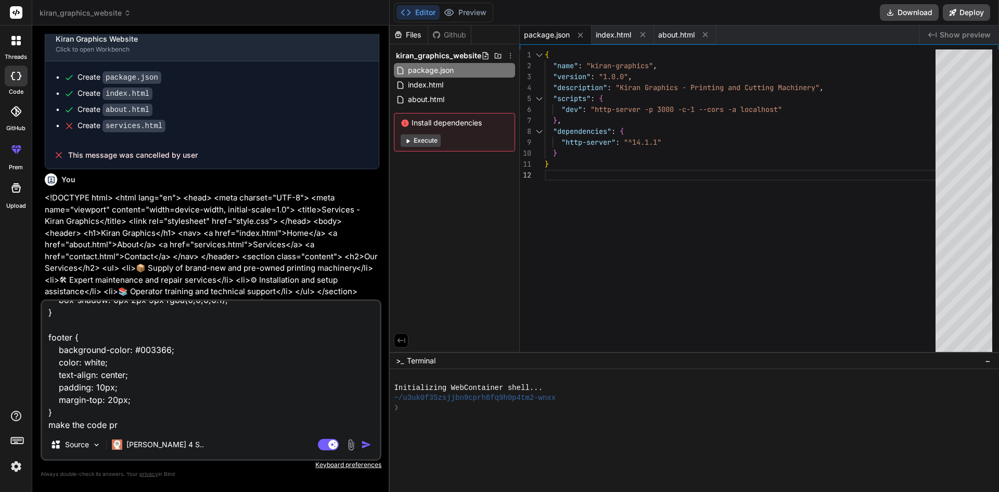
type textarea "body { margin: 0; font-family: Arial, sans-serif; background-color: #f4f4f4; co…"
type textarea "x"
type textarea "body { margin: 0; font-family: Arial, sans-serif; background-color: #f4f4f4; co…"
type textarea "x"
type textarea "body { margin: 0; font-family: Arial, sans-serif; background-color: #f4f4f4; co…"
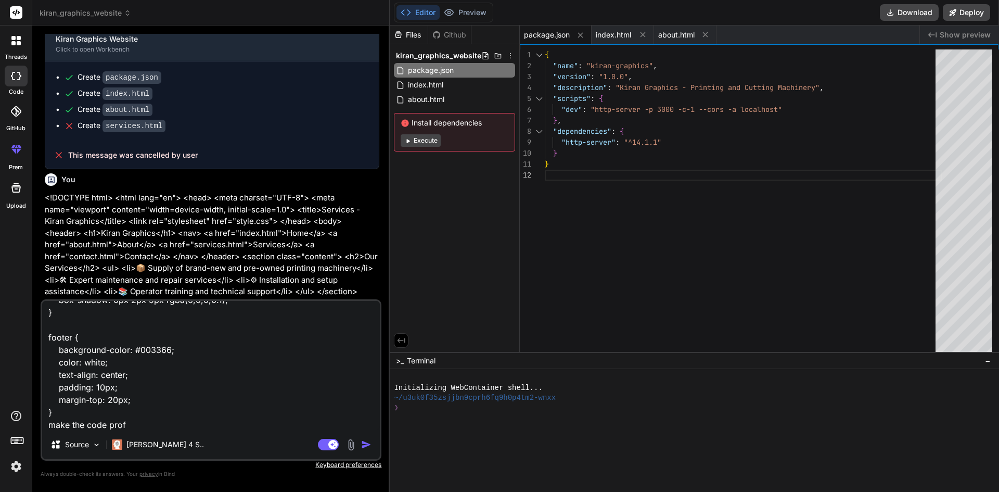
type textarea "x"
type textarea "body { margin: 0; font-family: Arial, sans-serif; background-color: #f4f4f4; co…"
type textarea "x"
type textarea "body { margin: 0; font-family: Arial, sans-serif; background-color: #f4f4f4; co…"
type textarea "x"
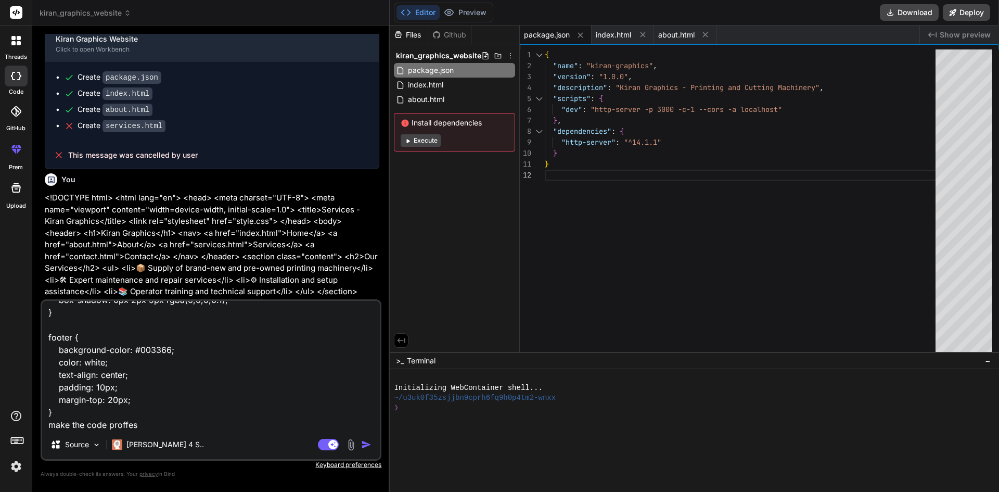
type textarea "body { margin: 0; font-family: Arial, sans-serif; background-color: #f4f4f4; co…"
type textarea "x"
type textarea "body { margin: 0; font-family: Arial, sans-serif; background-color: #f4f4f4; co…"
type textarea "x"
type textarea "body { margin: 0; font-family: Arial, sans-serif; background-color: #f4f4f4; co…"
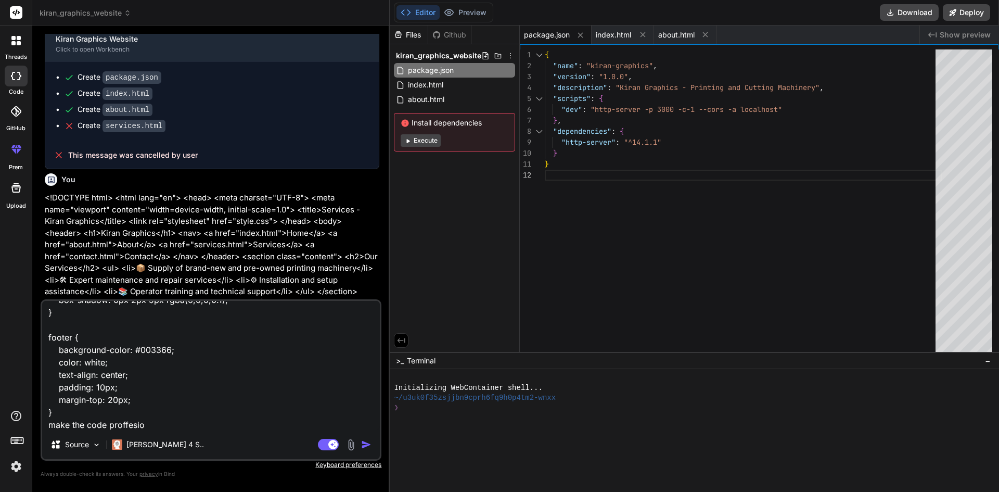
type textarea "x"
type textarea "body { margin: 0; font-family: Arial, sans-serif; background-color: #f4f4f4; co…"
type textarea "x"
type textarea "body { margin: 0; font-family: Arial, sans-serif; background-color: #f4f4f4; co…"
type textarea "x"
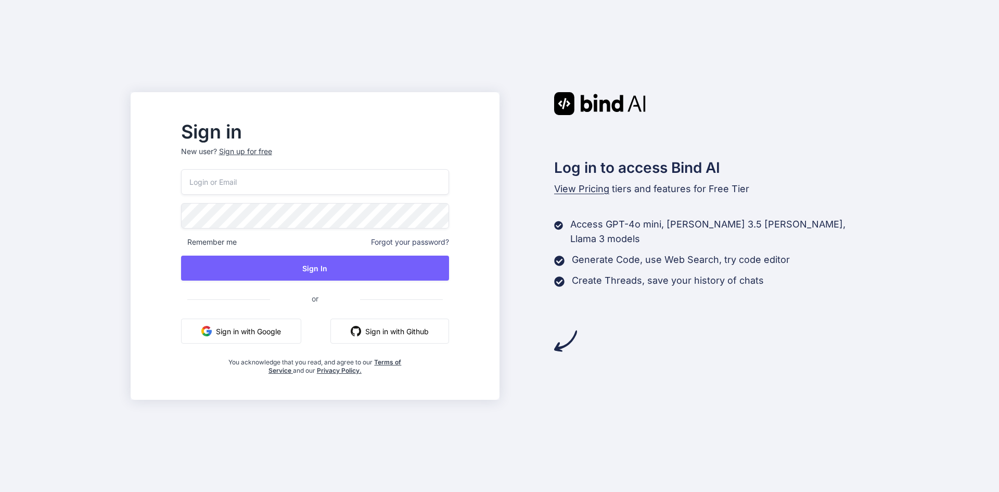
click at [279, 326] on button "Sign in with Google" at bounding box center [241, 330] width 120 height 25
